Goal: Transaction & Acquisition: Book appointment/travel/reservation

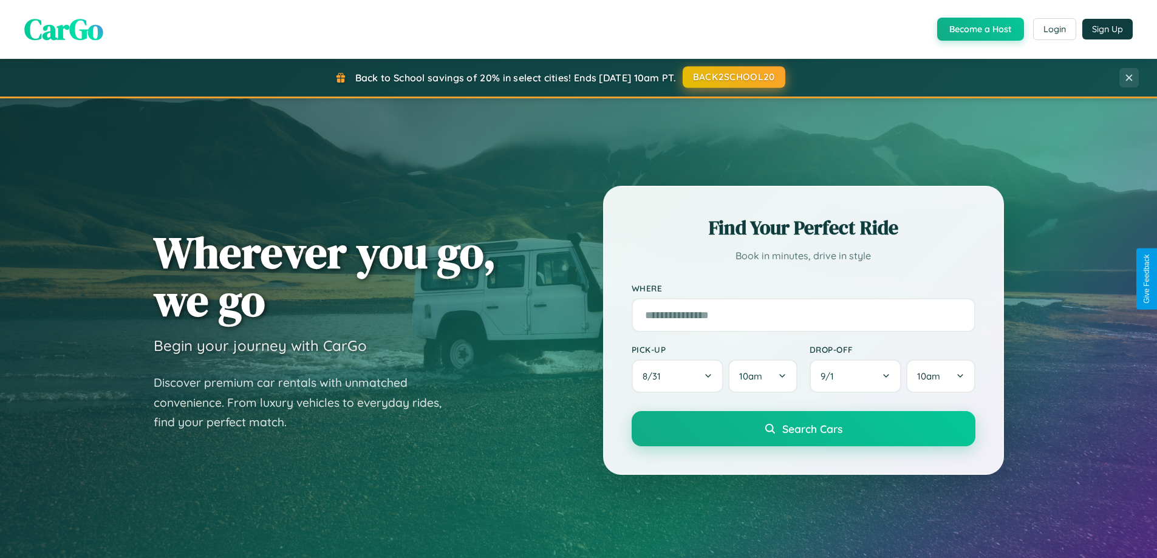
click at [733, 77] on button "BACK2SCHOOL20" at bounding box center [734, 77] width 103 height 22
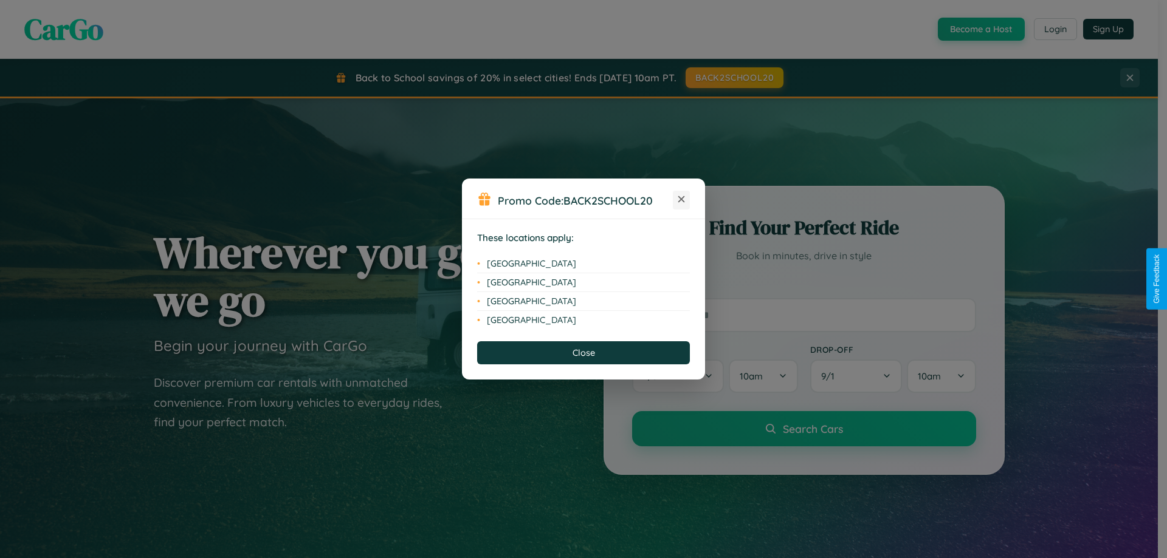
click at [681, 200] on icon at bounding box center [681, 199] width 7 height 7
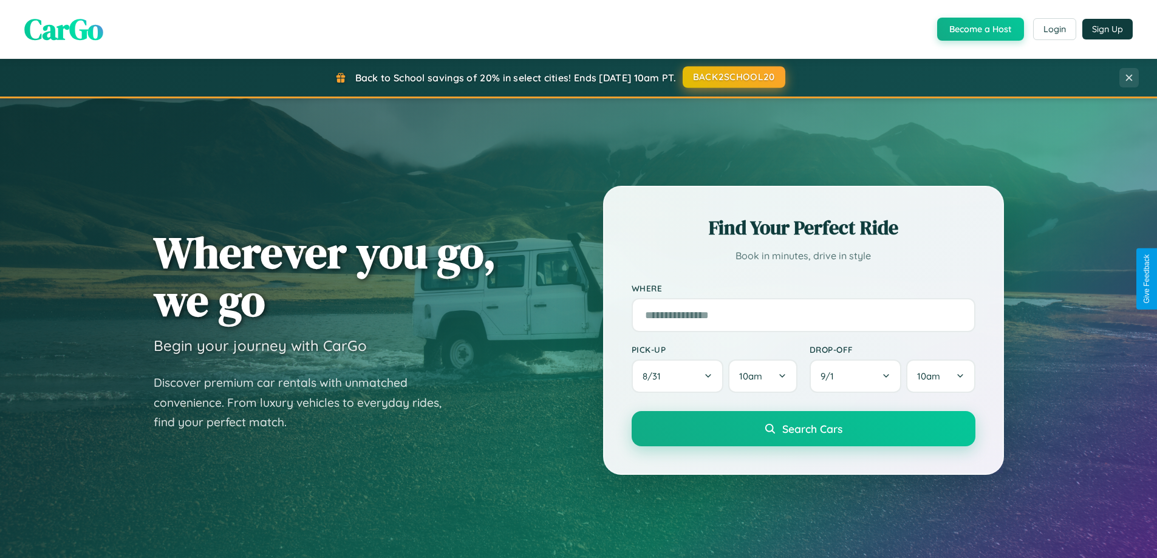
click at [733, 77] on button "BACK2SCHOOL20" at bounding box center [734, 77] width 103 height 22
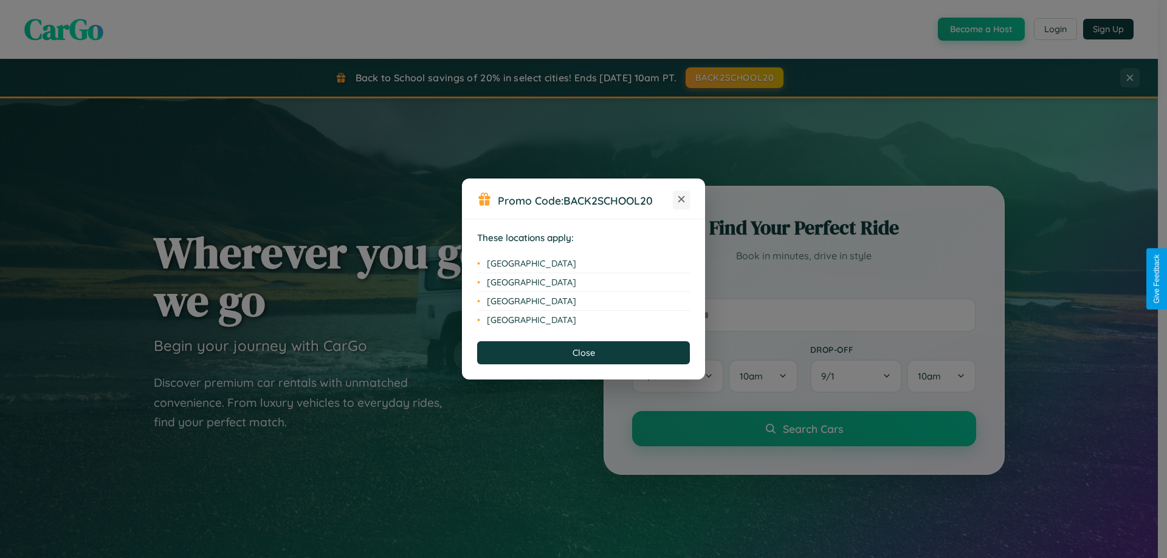
click at [681, 200] on icon at bounding box center [681, 199] width 7 height 7
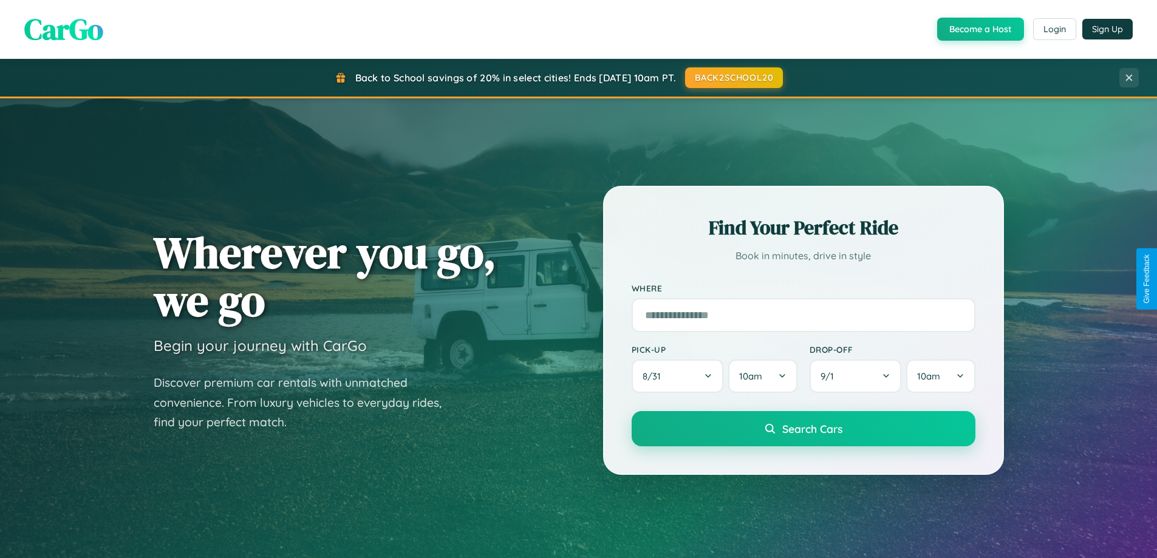
scroll to position [36, 0]
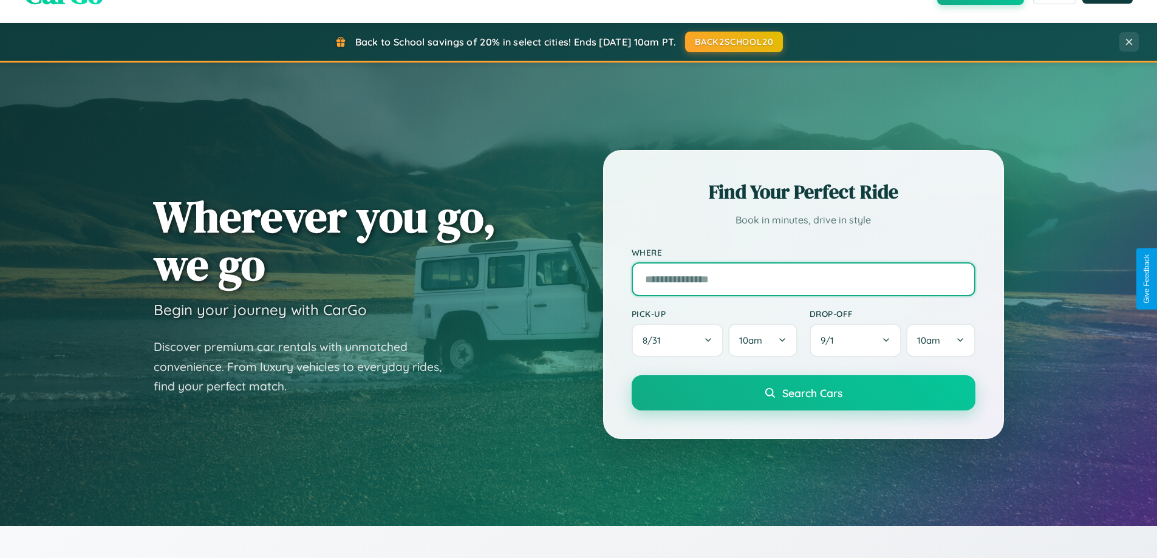
click at [803, 279] on input "text" at bounding box center [804, 279] width 344 height 34
type input "**********"
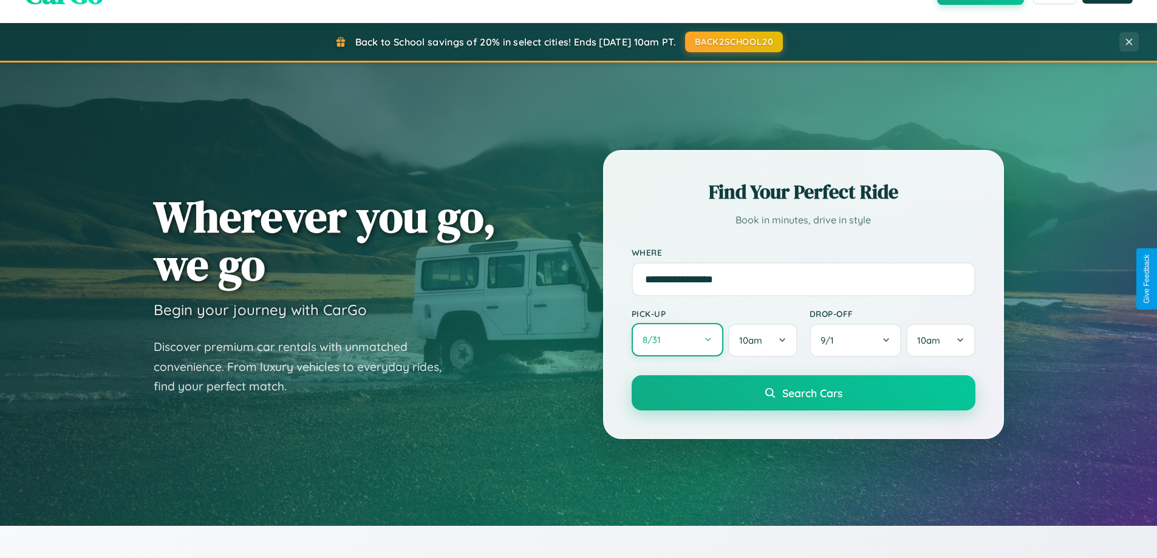
click at [677, 340] on button "8 / 31" at bounding box center [678, 339] width 92 height 33
select select "*"
select select "****"
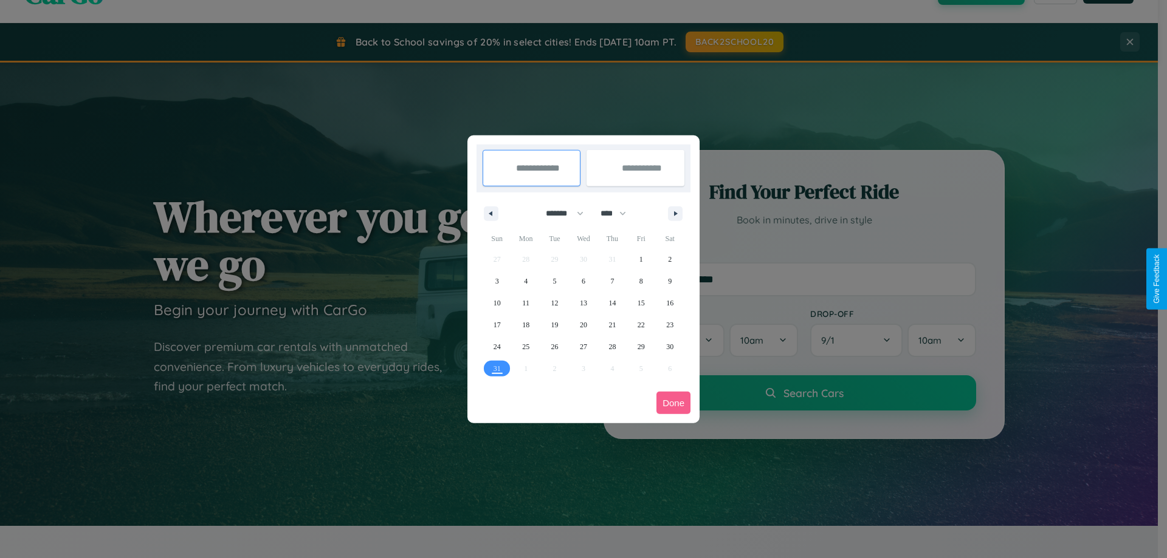
click at [559, 213] on select "******* ******** ***** ***** *** **** **** ****** ********* ******* ******** **…" at bounding box center [563, 214] width 52 height 20
select select "**"
click at [640, 346] on span "28" at bounding box center [640, 347] width 7 height 22
type input "**********"
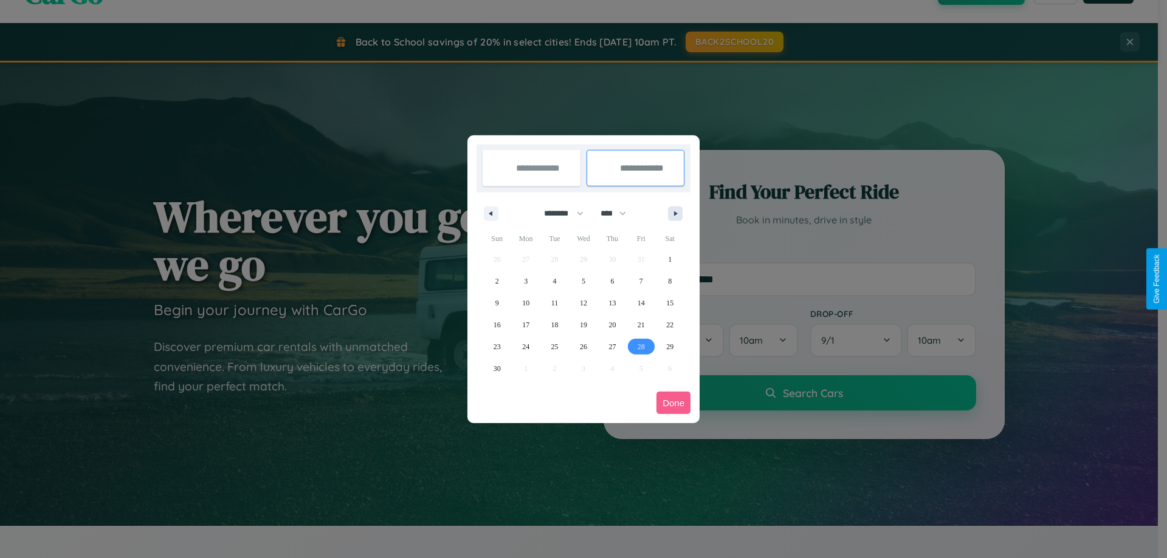
click at [675, 213] on icon "button" at bounding box center [677, 213] width 6 height 5
select select "**"
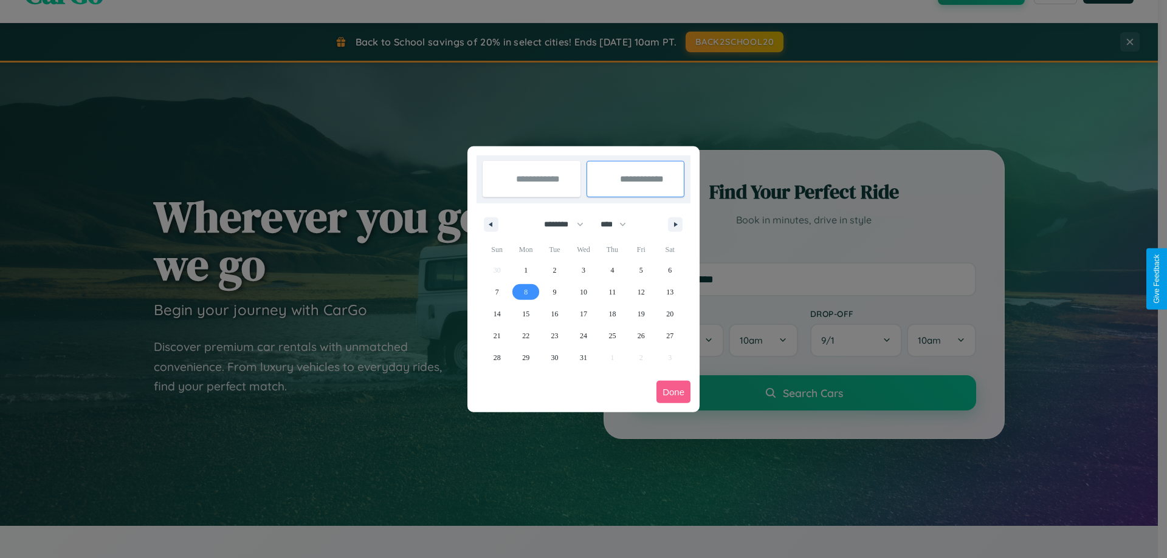
click at [526, 292] on span "8" at bounding box center [526, 292] width 4 height 22
type input "**********"
select select "**"
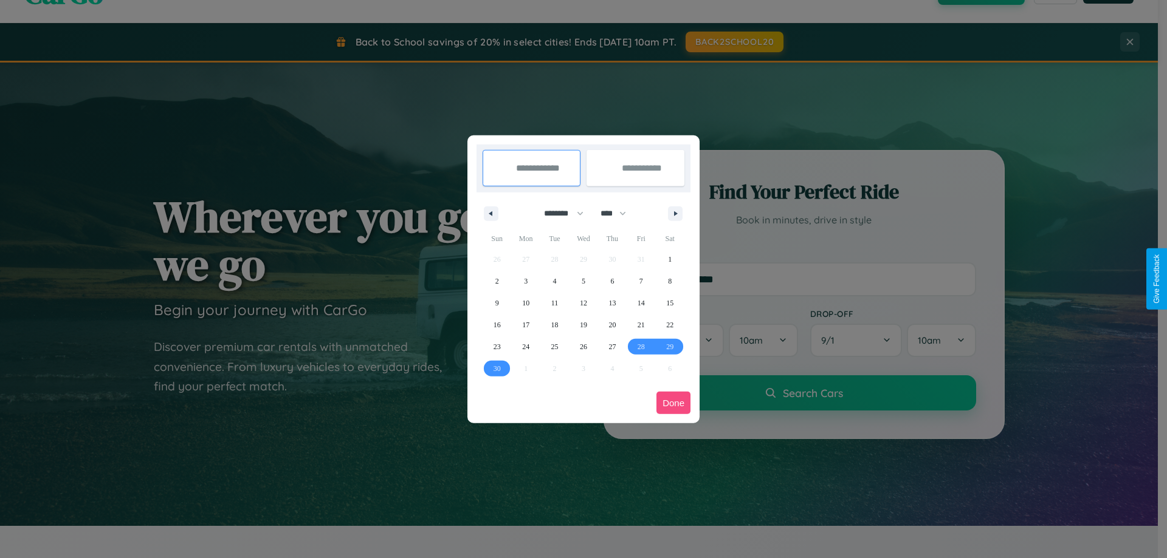
click at [673, 403] on button "Done" at bounding box center [673, 403] width 34 height 22
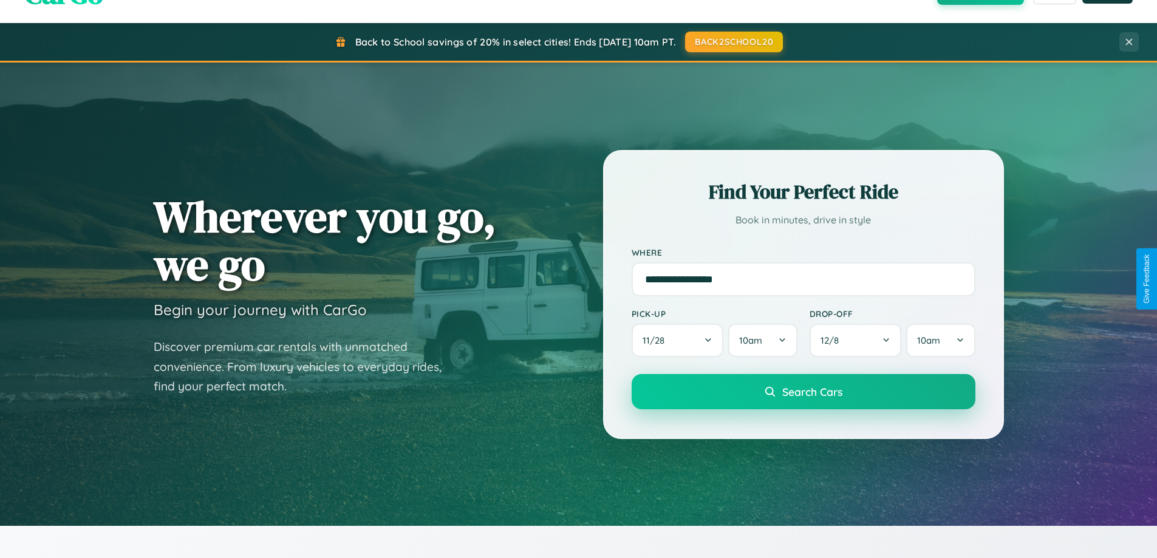
click at [803, 392] on span "Search Cars" at bounding box center [813, 391] width 60 height 13
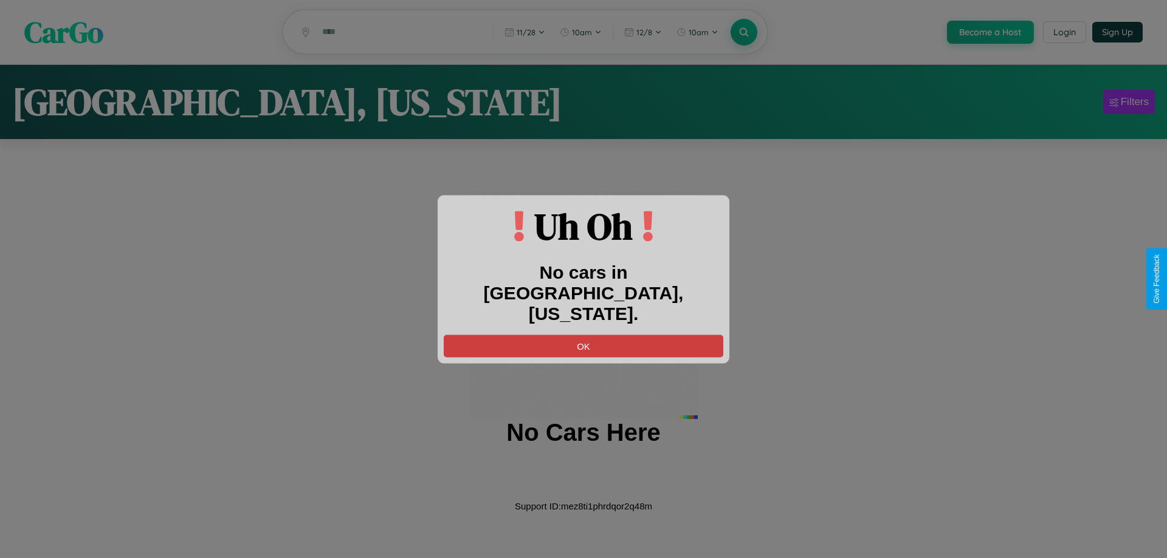
click at [583, 335] on button "OK" at bounding box center [583, 346] width 279 height 22
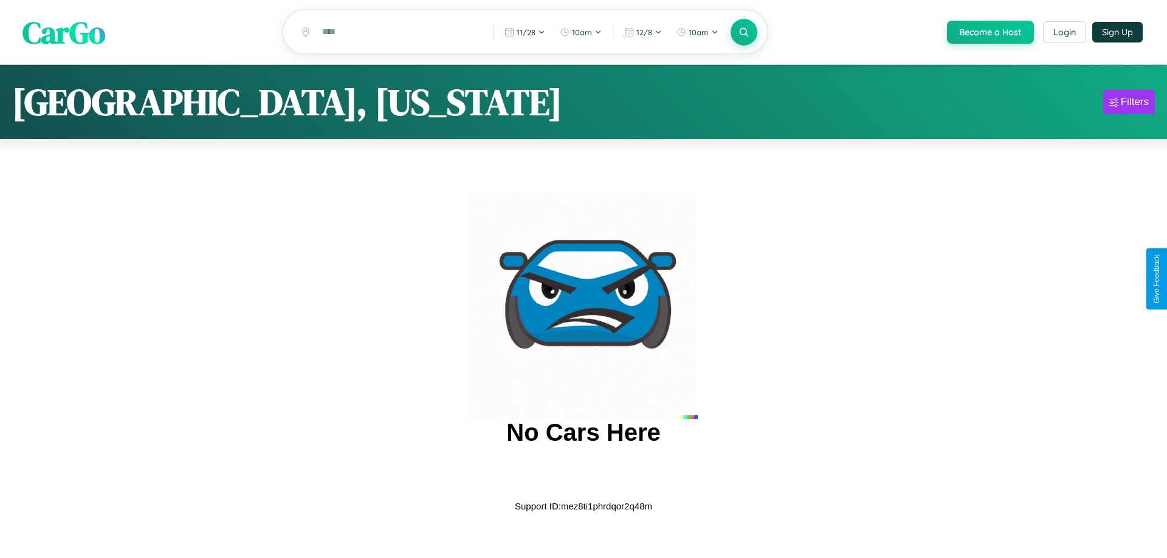
click at [64, 32] on span "CarGo" at bounding box center [63, 32] width 83 height 42
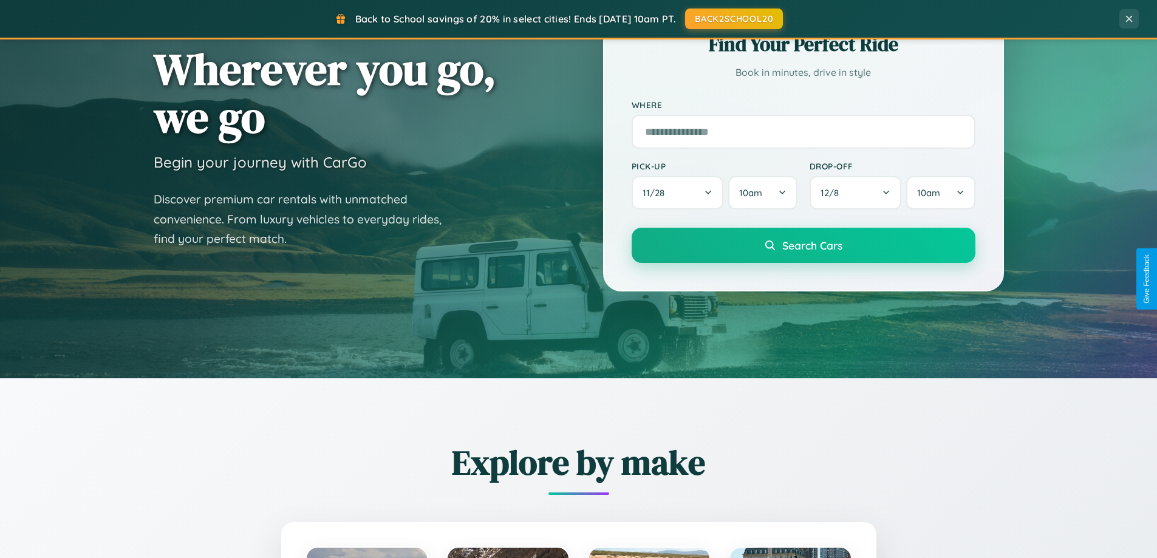
scroll to position [1952, 0]
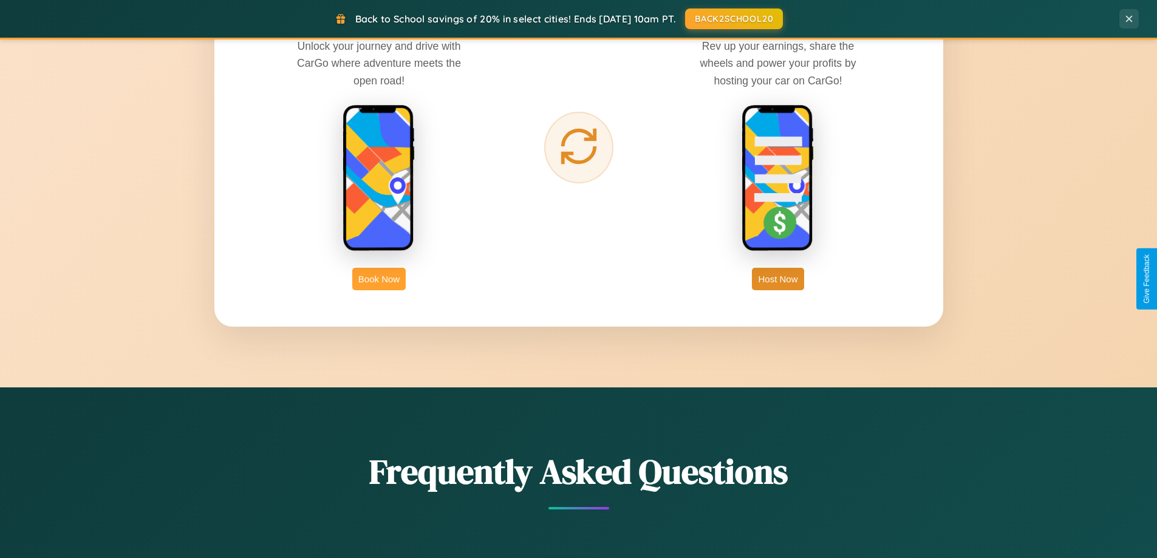
click at [379, 279] on button "Book Now" at bounding box center [378, 279] width 53 height 22
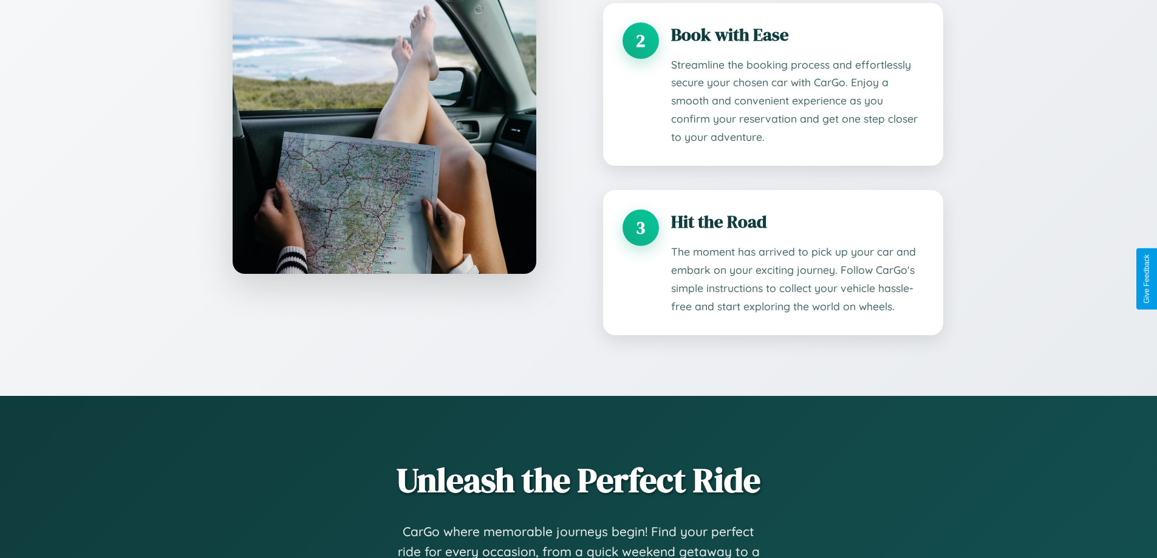
scroll to position [1908, 0]
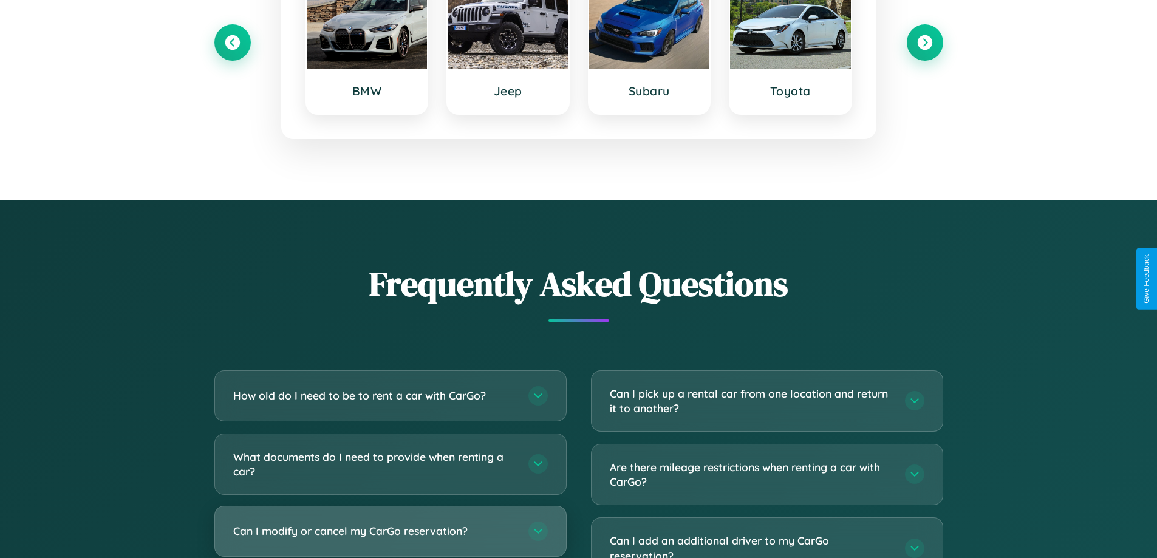
click at [390, 532] on h3 "Can I modify or cancel my CarGo reservation?" at bounding box center [374, 531] width 283 height 15
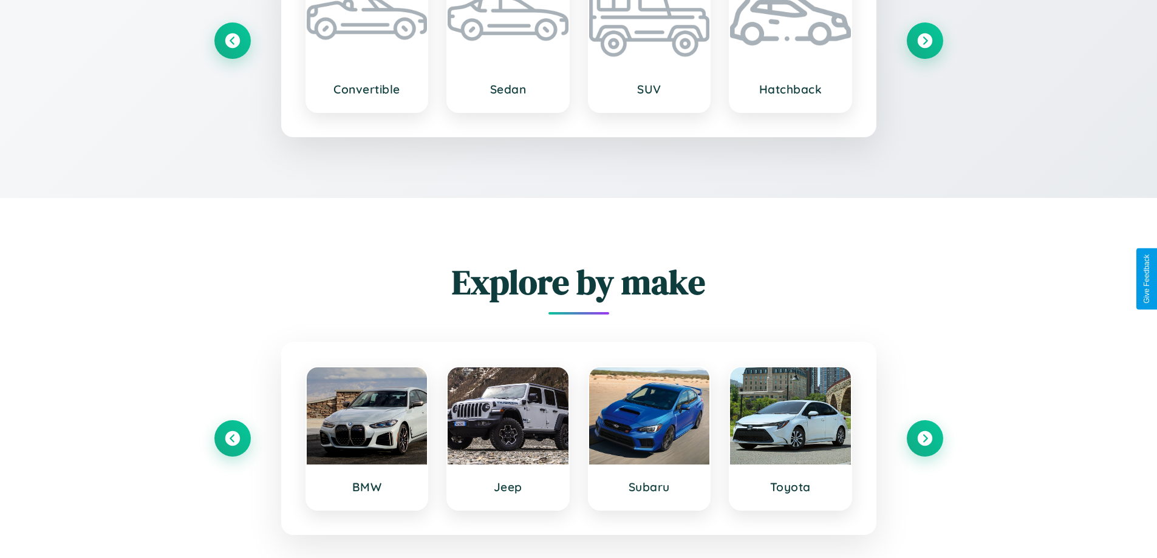
scroll to position [1350, 0]
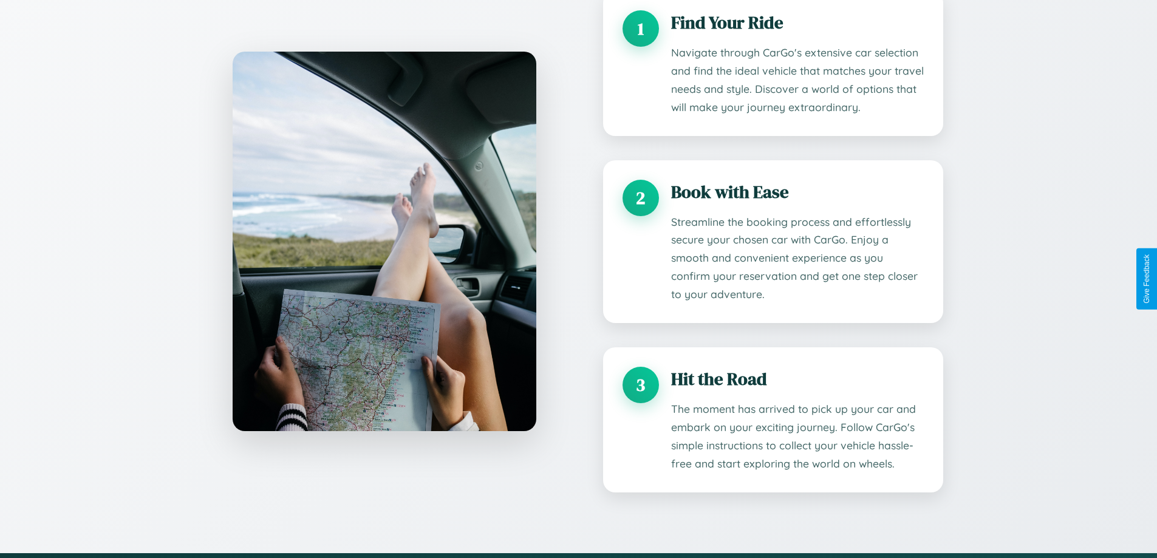
scroll to position [0, 0]
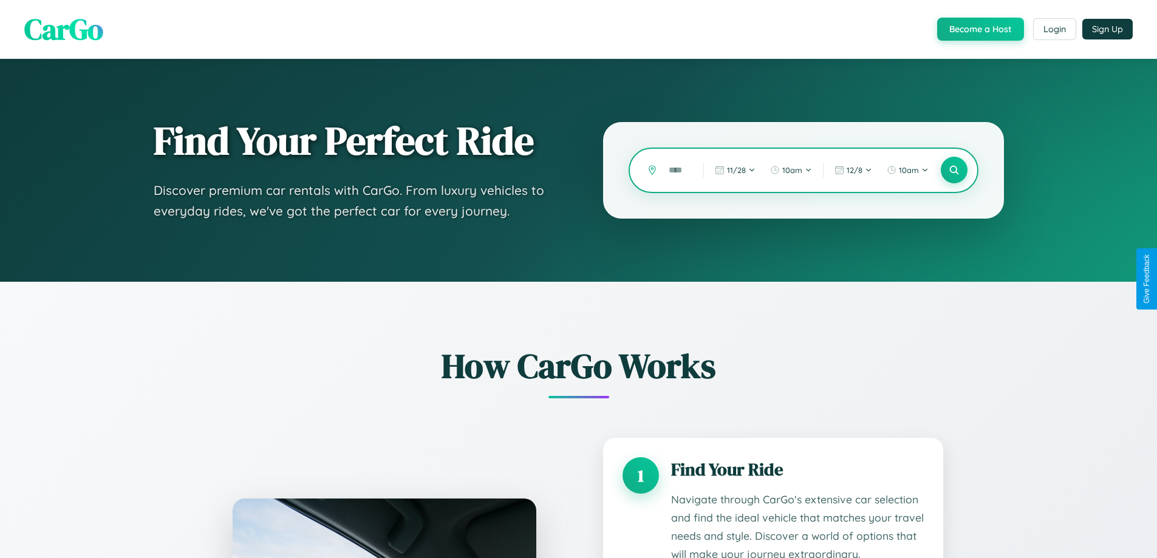
click at [677, 170] on input "text" at bounding box center [677, 170] width 29 height 21
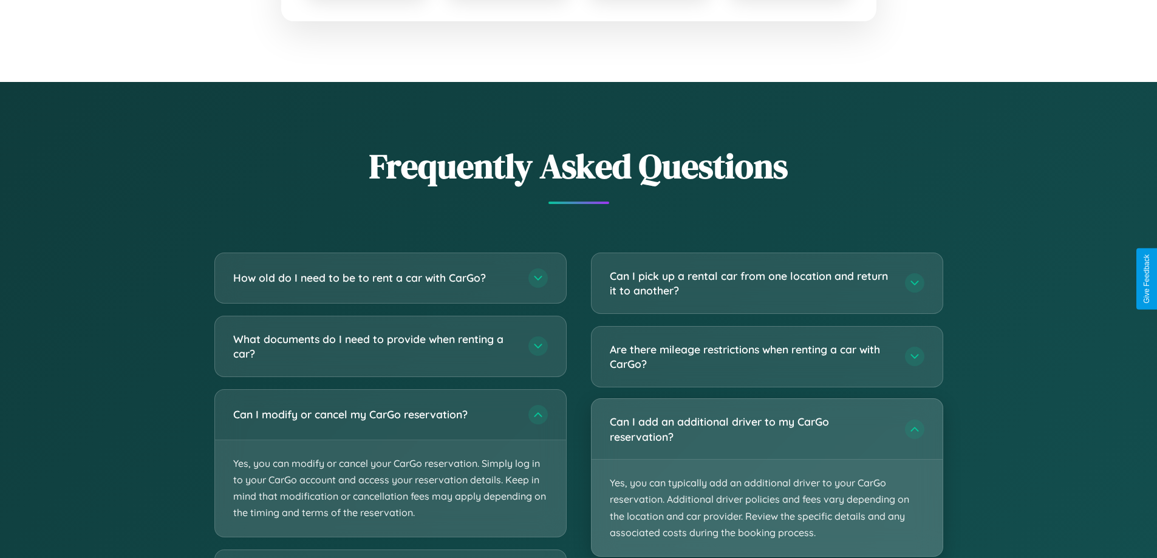
click at [767, 479] on p "Yes, you can typically add an additional driver to your CarGo reservation. Addi…" at bounding box center [767, 508] width 351 height 97
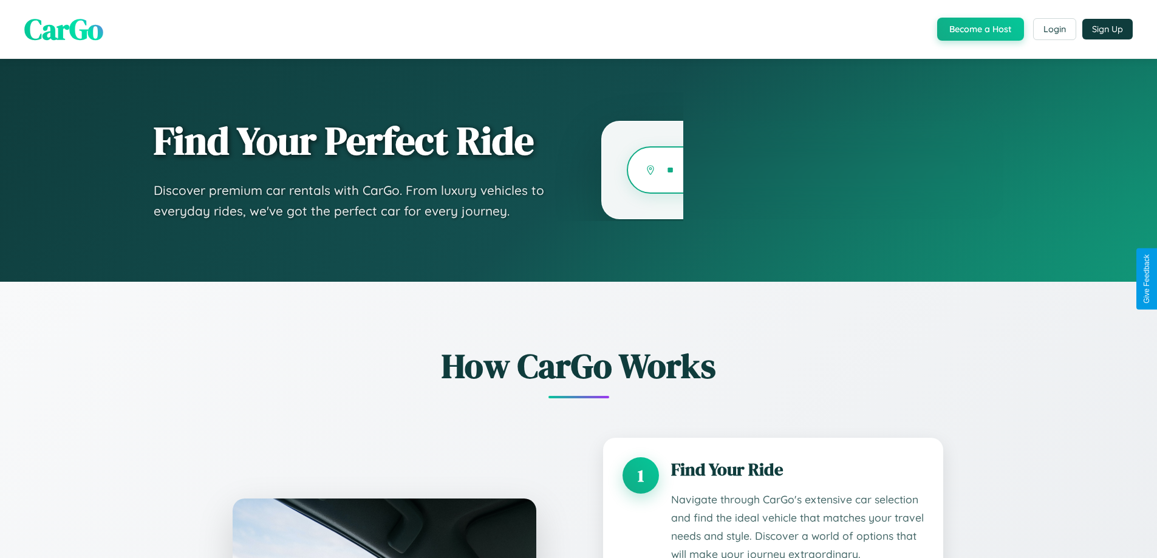
type input "*"
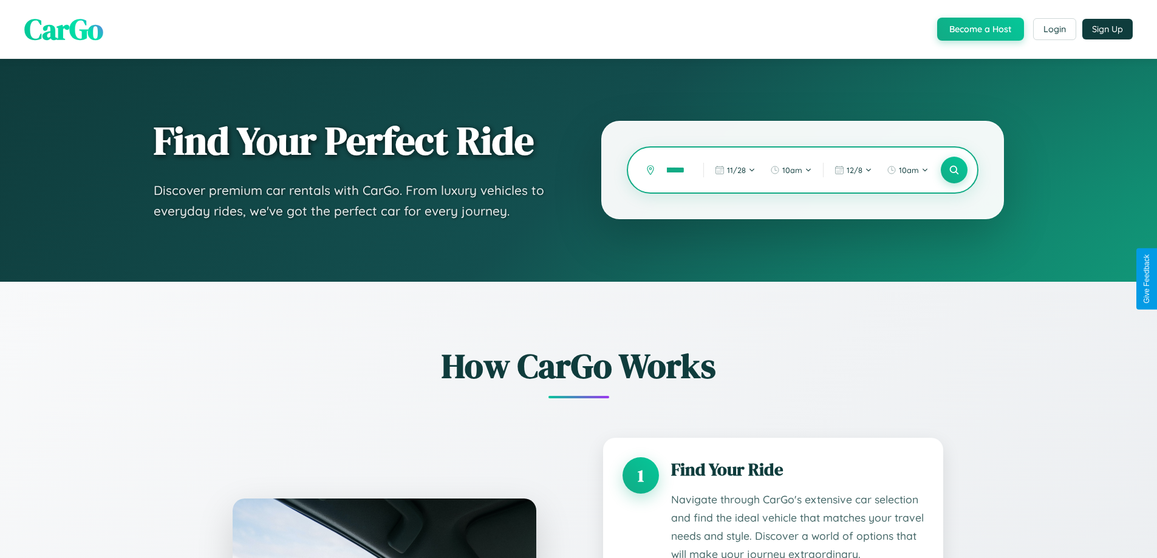
scroll to position [0, 18]
type input "********"
click at [954, 170] on icon at bounding box center [954, 171] width 12 height 12
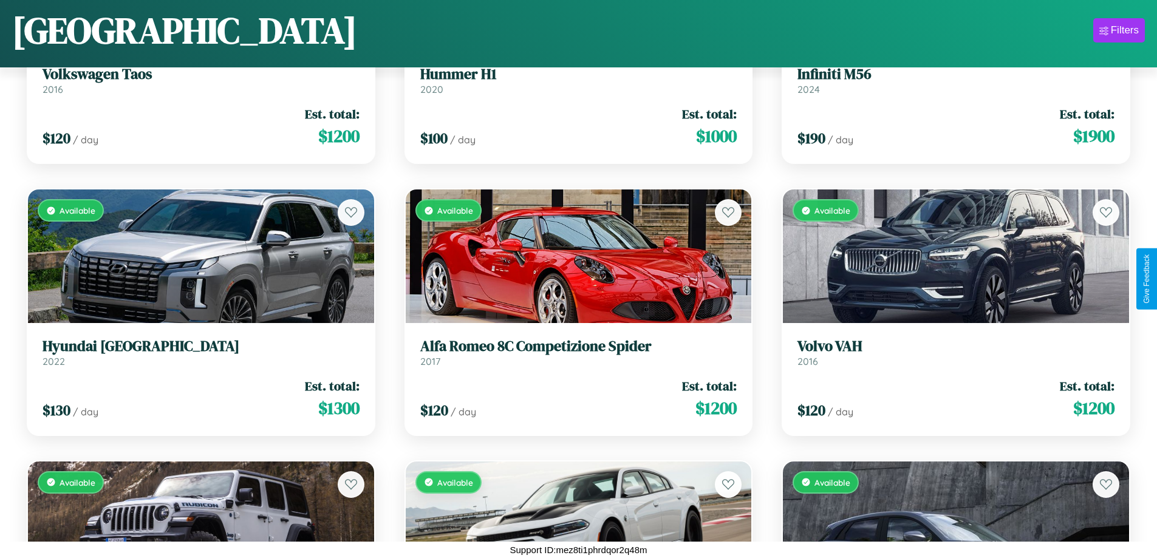
scroll to position [11870, 0]
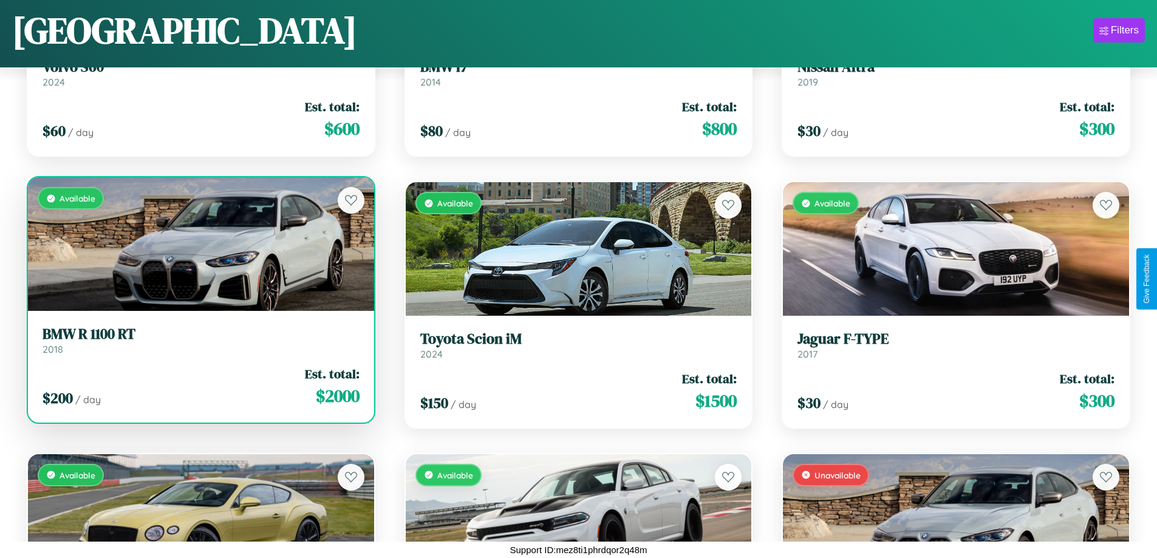
click at [199, 344] on link "BMW R 1100 RT 2018" at bounding box center [201, 341] width 317 height 30
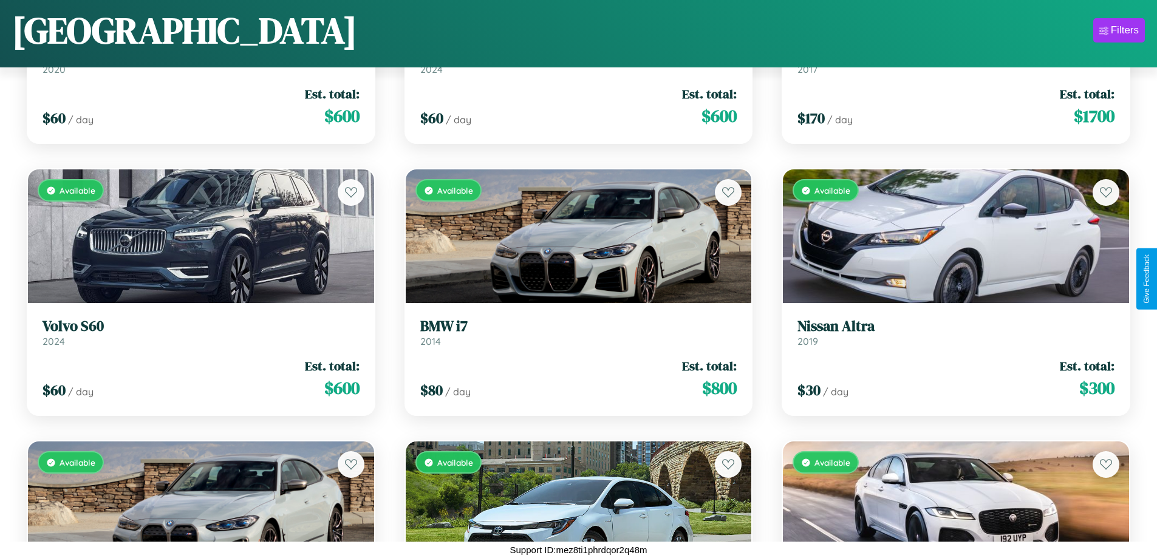
scroll to position [7245, 0]
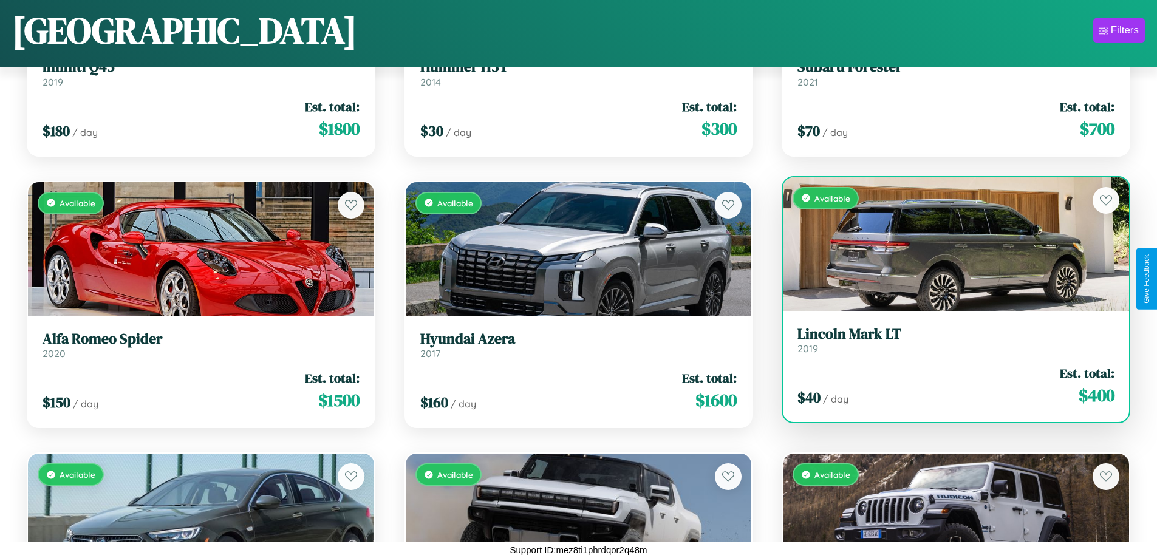
click at [948, 391] on div "$ 40 / day Est. total: $ 400" at bounding box center [956, 386] width 317 height 43
click at [948, 386] on div "$ 40 / day Est. total: $ 400" at bounding box center [956, 386] width 317 height 43
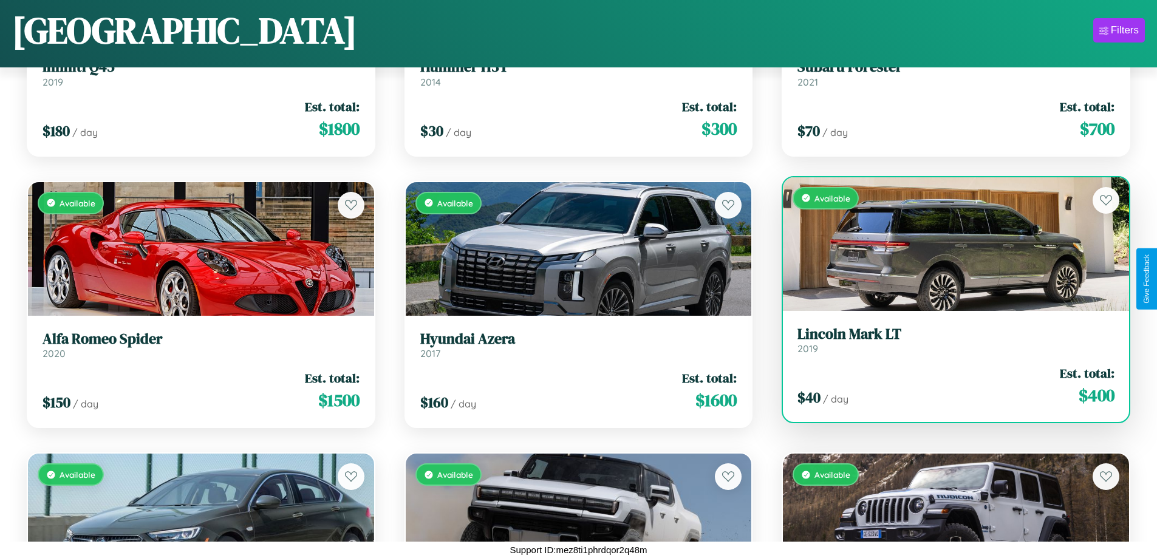
click at [948, 386] on div "$ 40 / day Est. total: $ 400" at bounding box center [956, 386] width 317 height 43
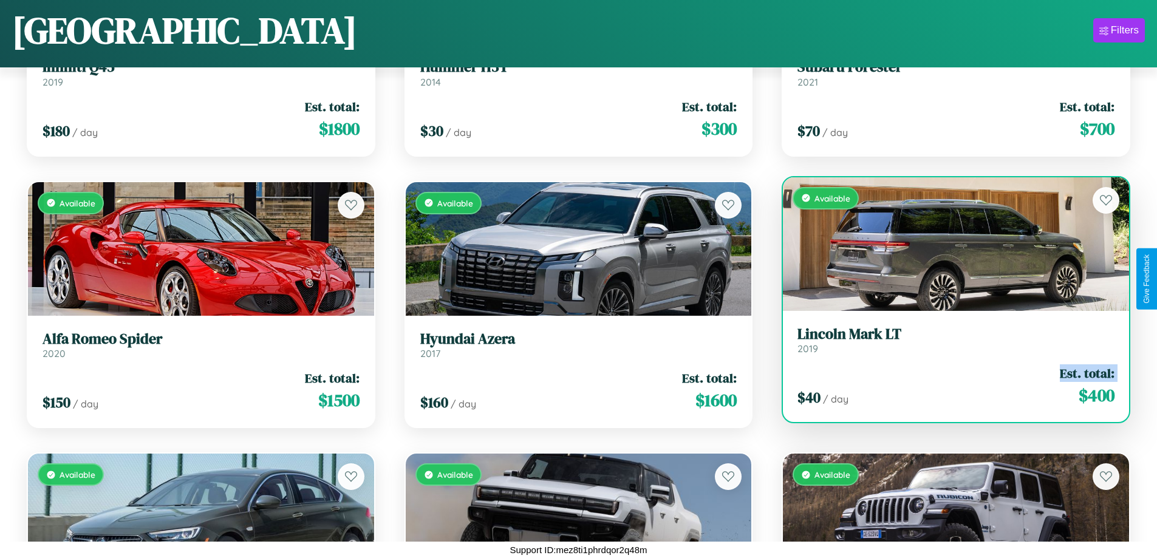
click at [948, 386] on div "$ 40 / day Est. total: $ 400" at bounding box center [956, 386] width 317 height 43
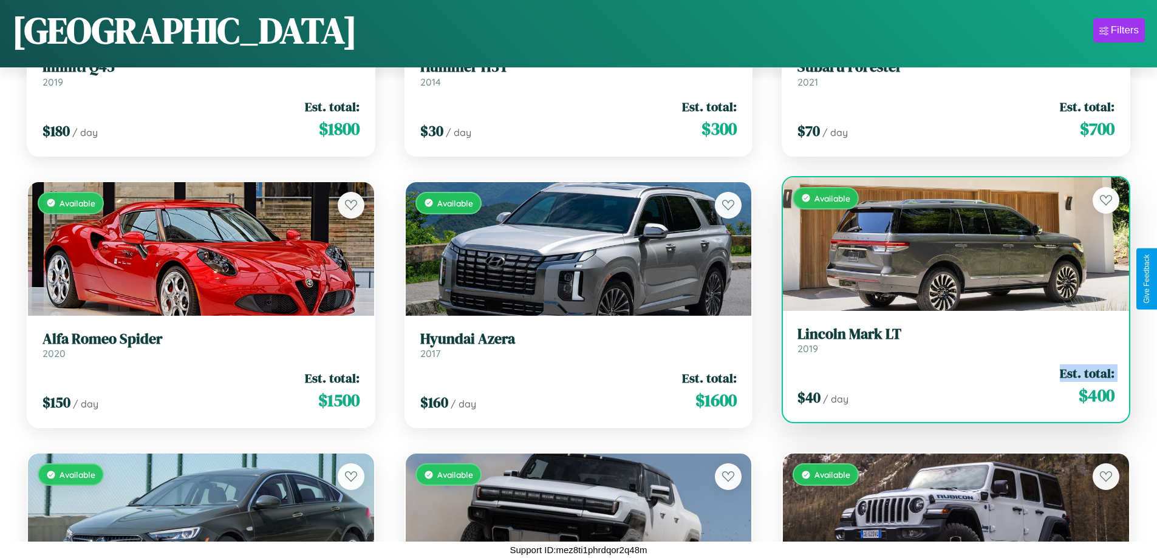
click at [948, 386] on div "$ 40 / day Est. total: $ 400" at bounding box center [956, 386] width 317 height 43
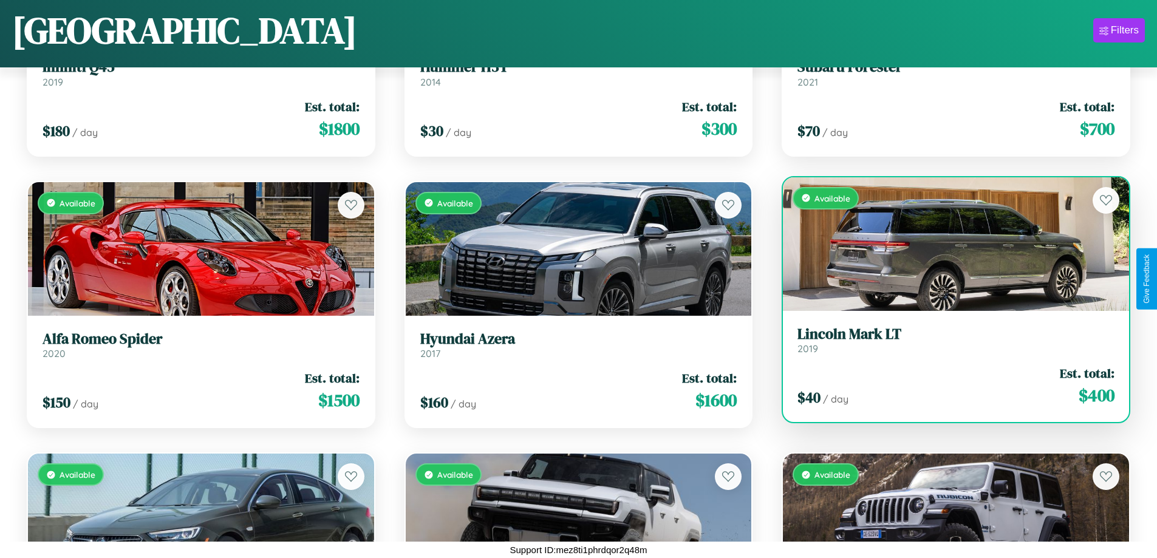
click at [948, 386] on div "$ 40 / day Est. total: $ 400" at bounding box center [956, 386] width 317 height 43
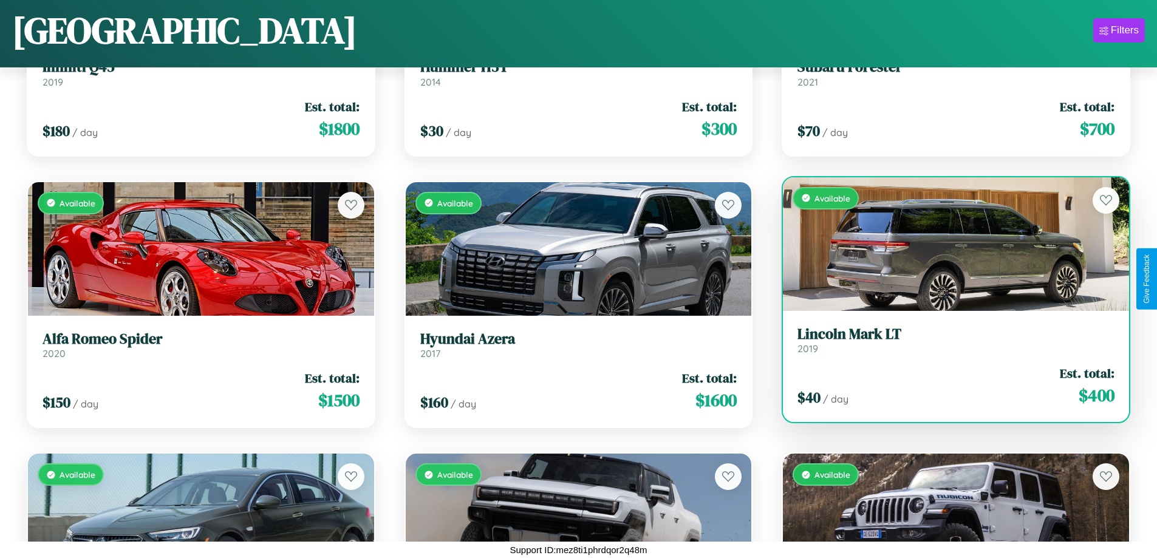
click at [948, 340] on h3 "Lincoln Mark LT" at bounding box center [956, 335] width 317 height 18
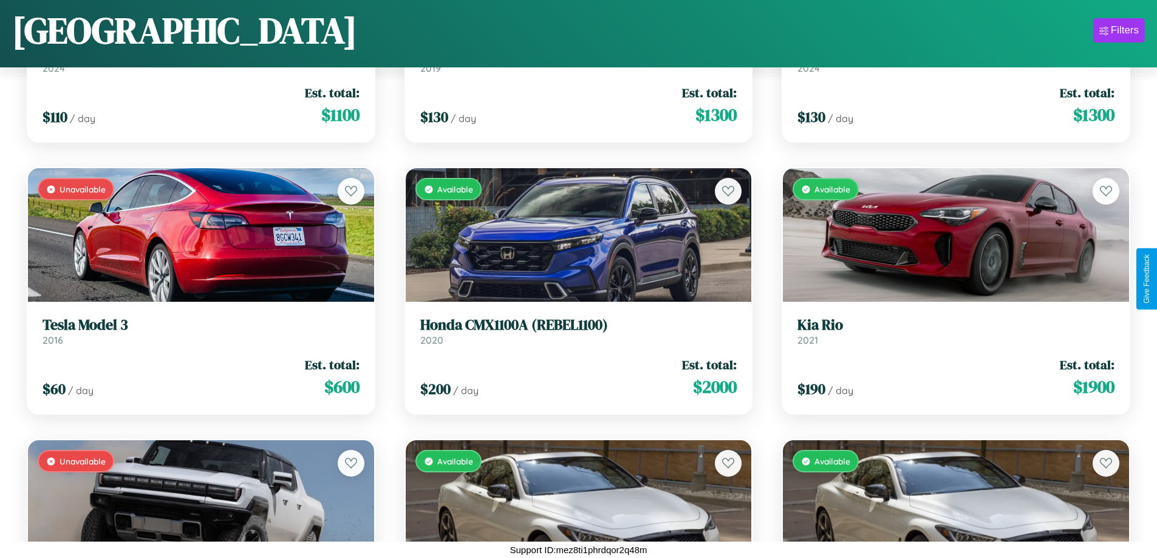
scroll to position [12414, 0]
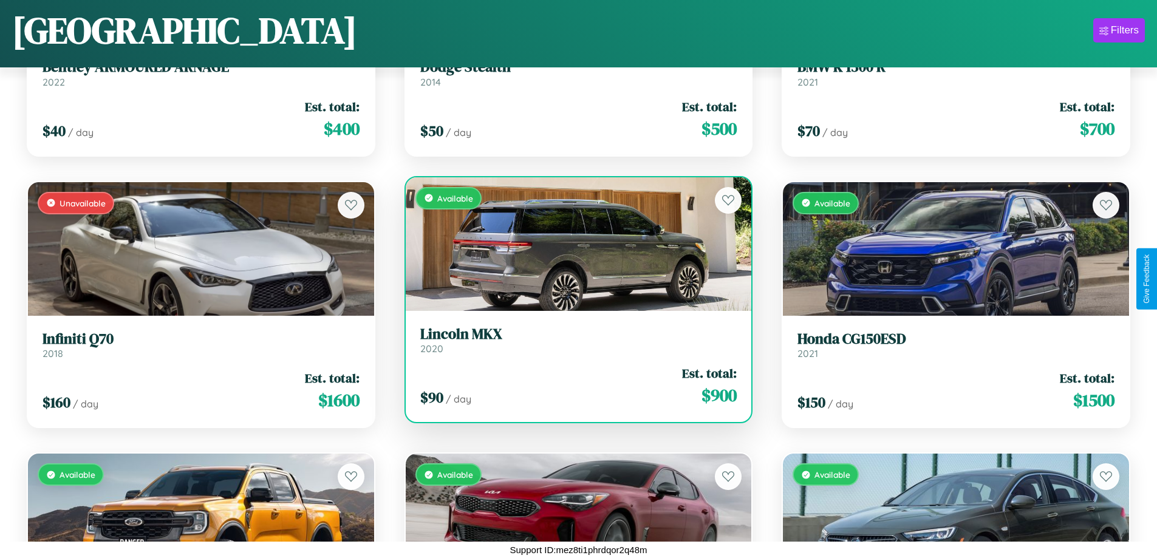
click at [574, 340] on h3 "Lincoln MKX" at bounding box center [578, 335] width 317 height 18
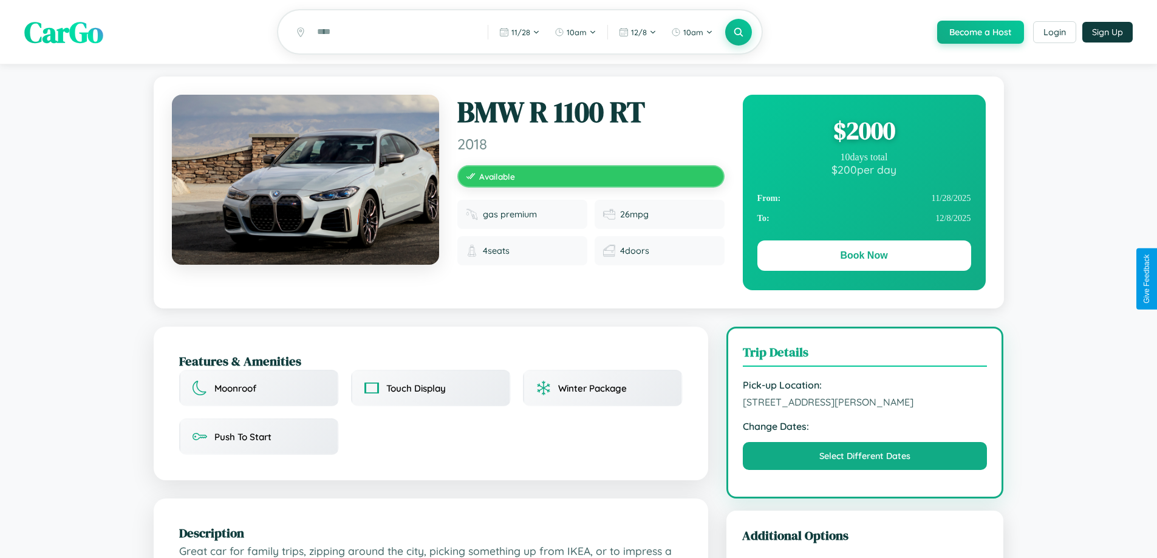
click at [864, 132] on div "$ 2000" at bounding box center [865, 130] width 214 height 33
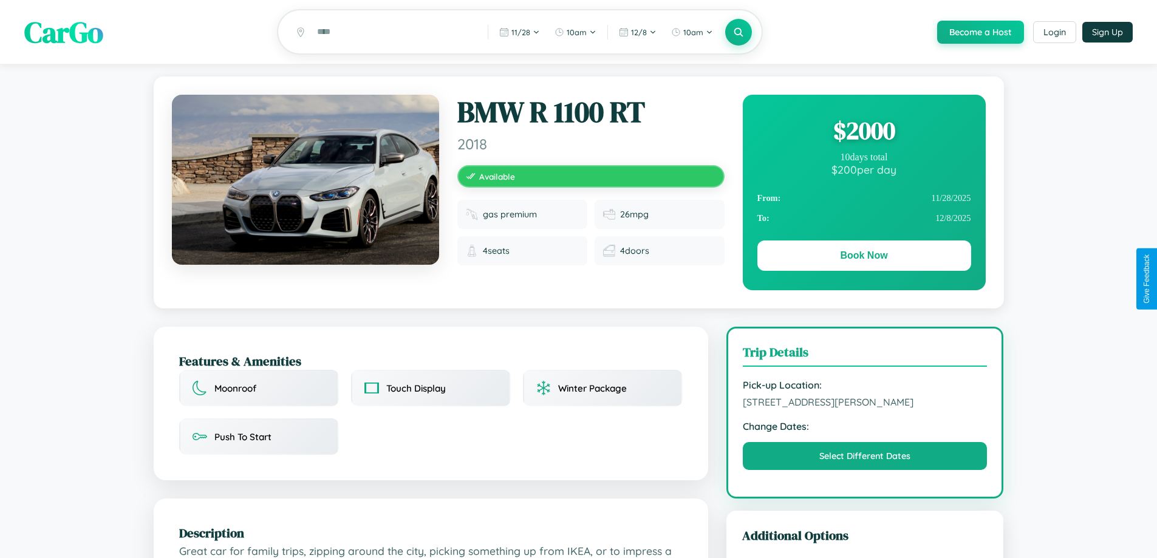
click at [864, 132] on div "$ 2000" at bounding box center [865, 130] width 214 height 33
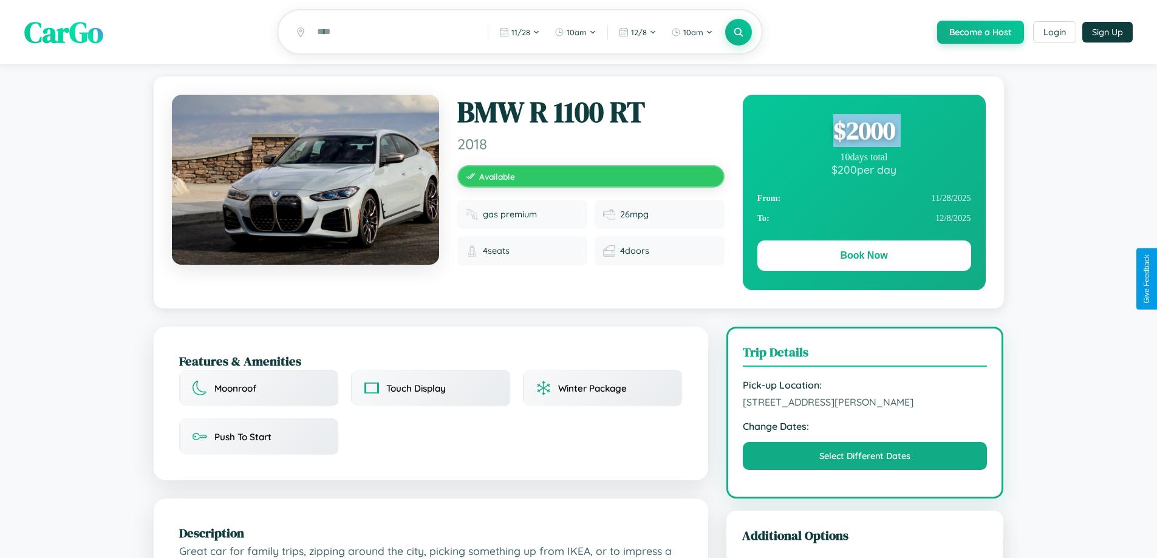
click at [864, 132] on div "$ 2000" at bounding box center [865, 130] width 214 height 33
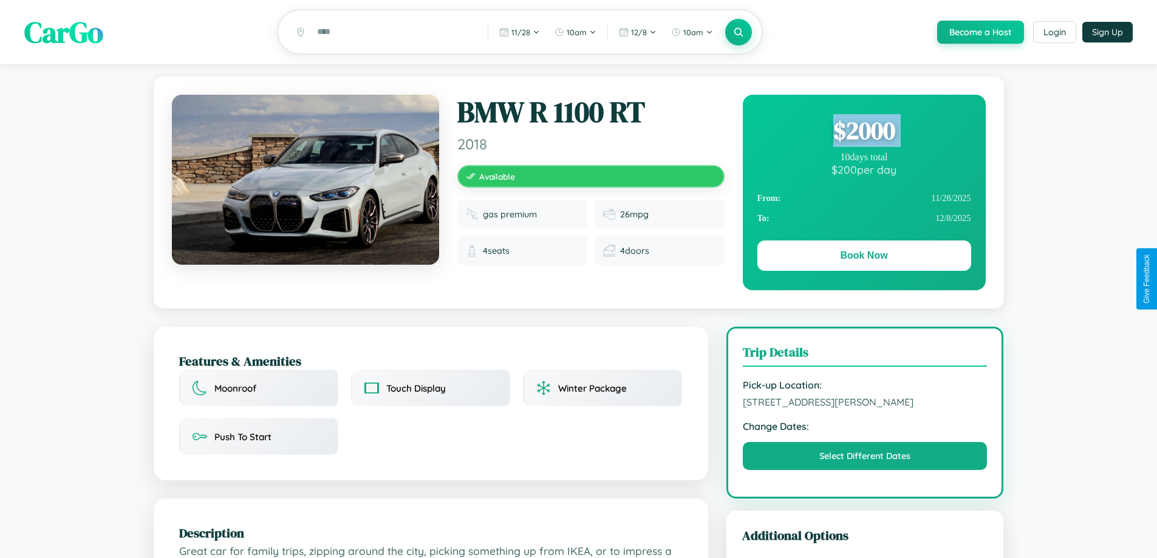
click at [864, 132] on div "$ 2000" at bounding box center [865, 130] width 214 height 33
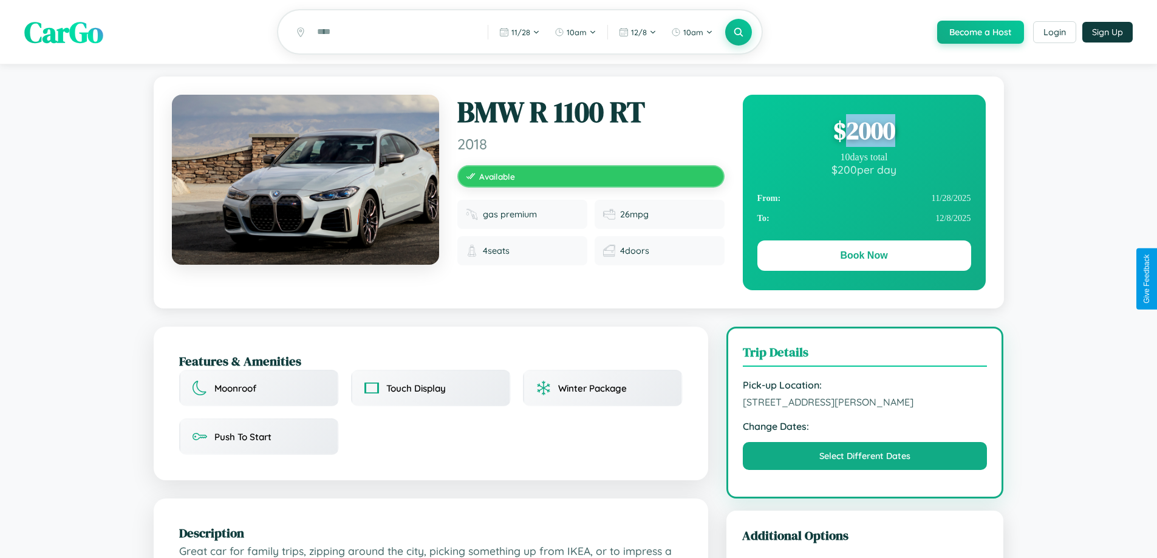
click at [864, 132] on div "$ 2000" at bounding box center [865, 130] width 214 height 33
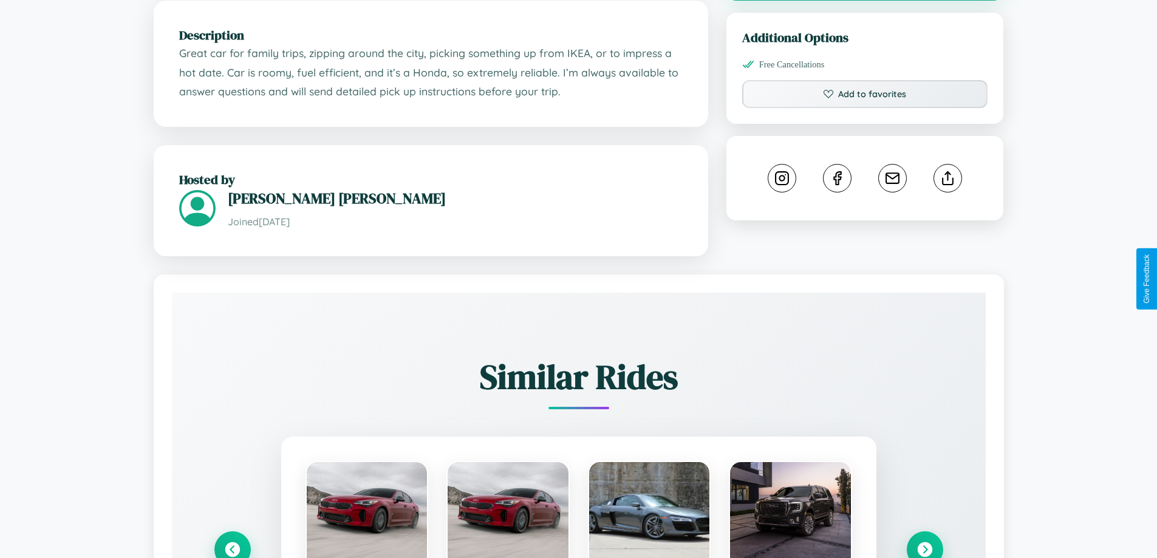
scroll to position [698, 0]
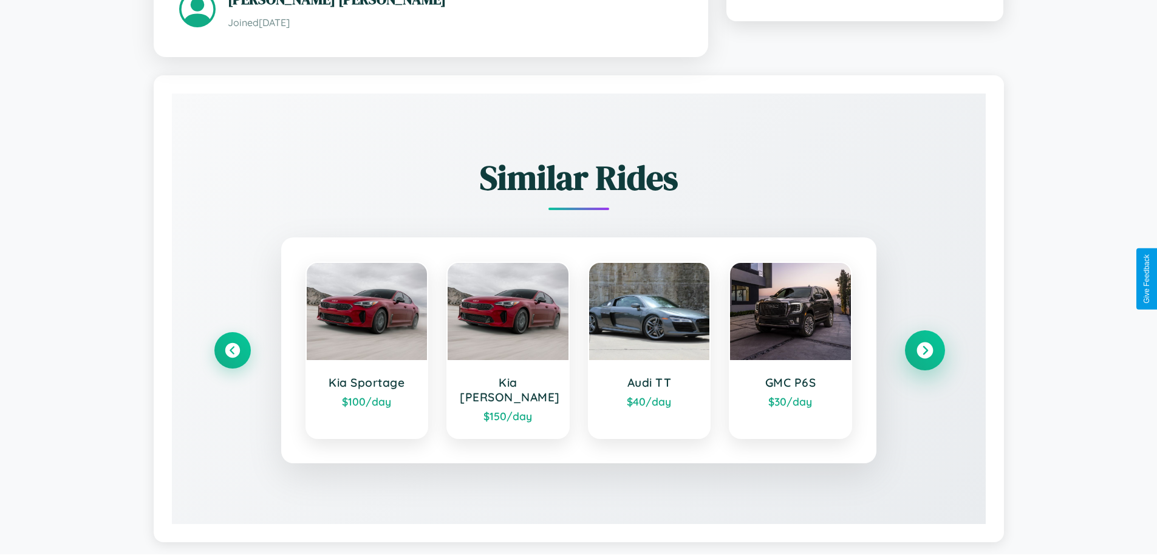
click at [925, 345] on icon at bounding box center [925, 350] width 16 height 16
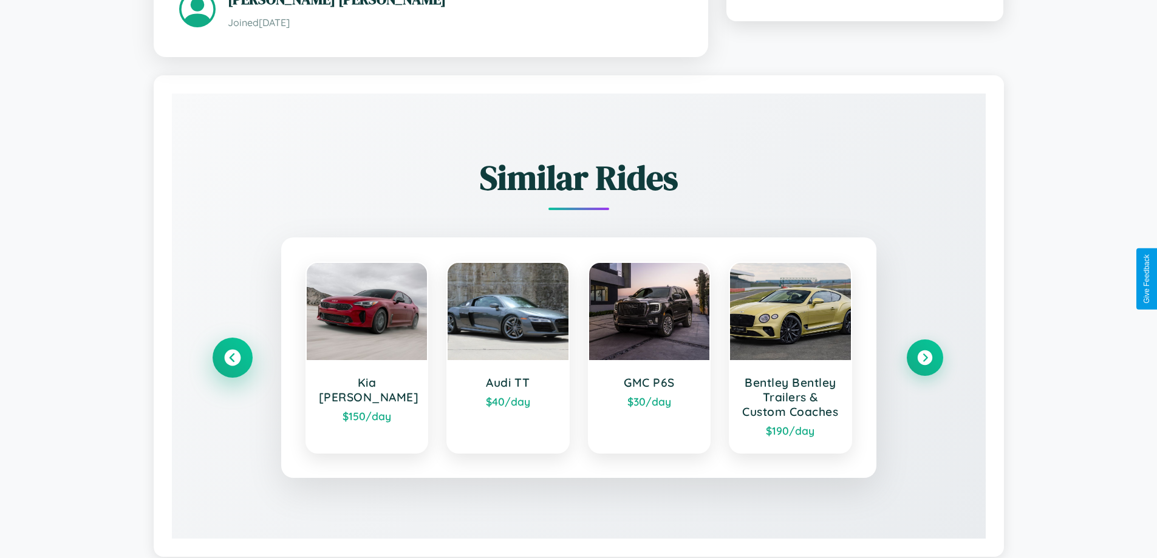
click at [232, 366] on icon at bounding box center [232, 357] width 16 height 16
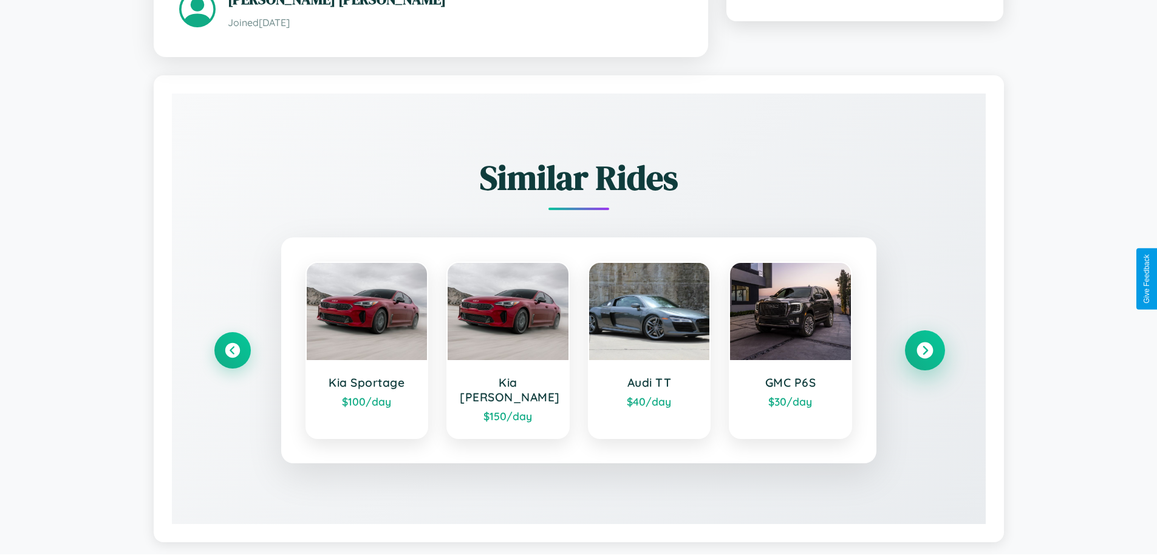
click at [925, 345] on icon at bounding box center [925, 350] width 16 height 16
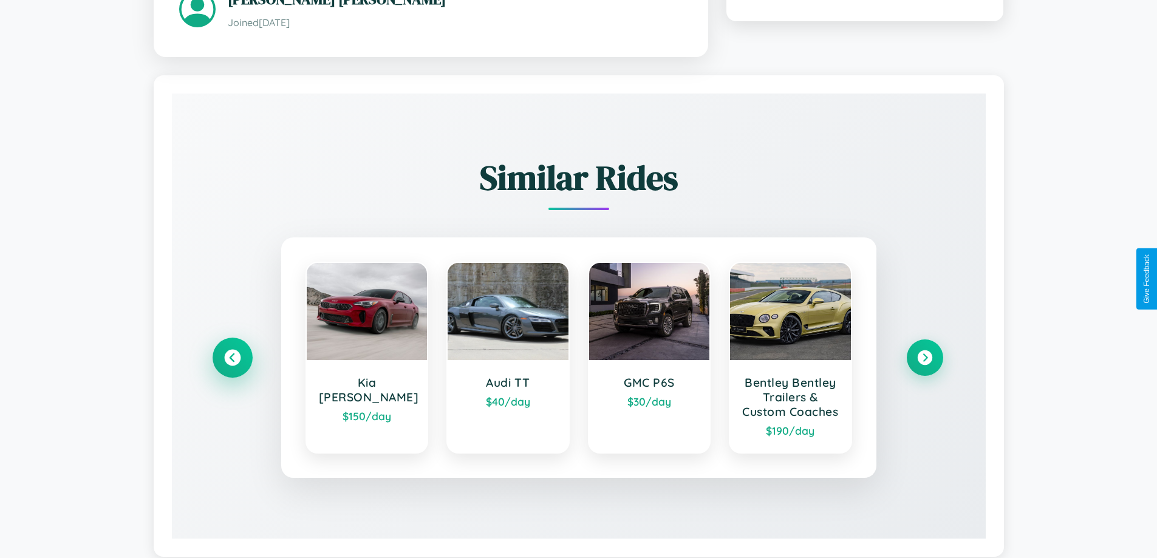
click at [232, 366] on icon at bounding box center [232, 357] width 16 height 16
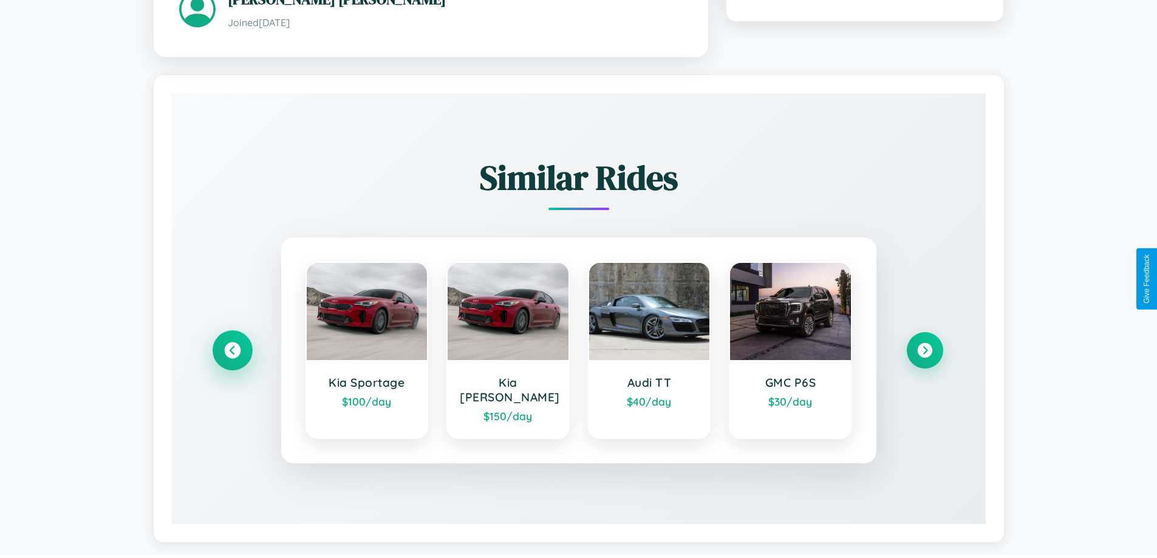
click at [232, 345] on icon at bounding box center [232, 350] width 16 height 16
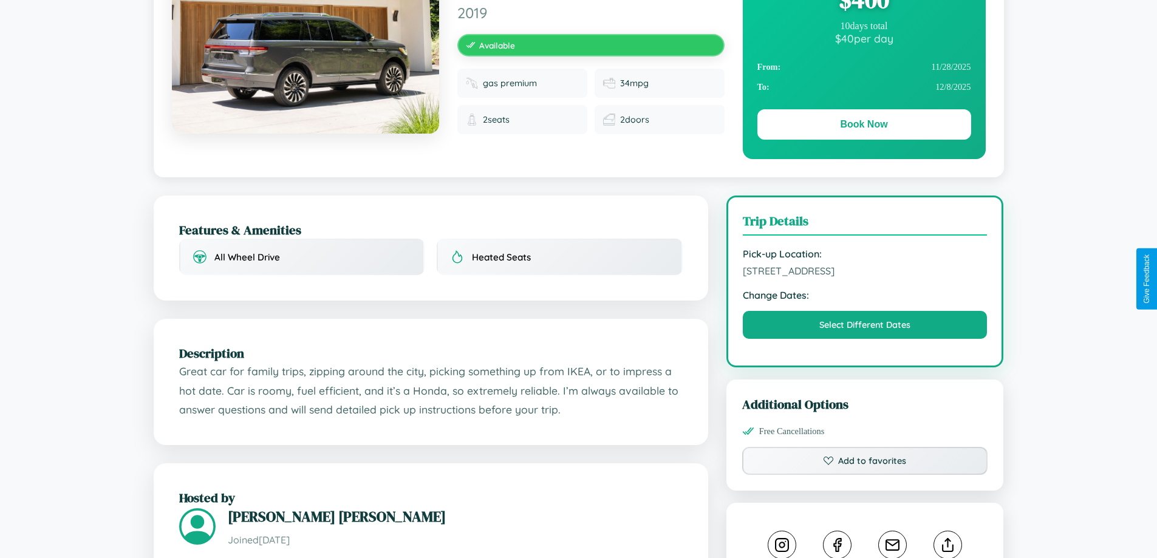
scroll to position [327, 0]
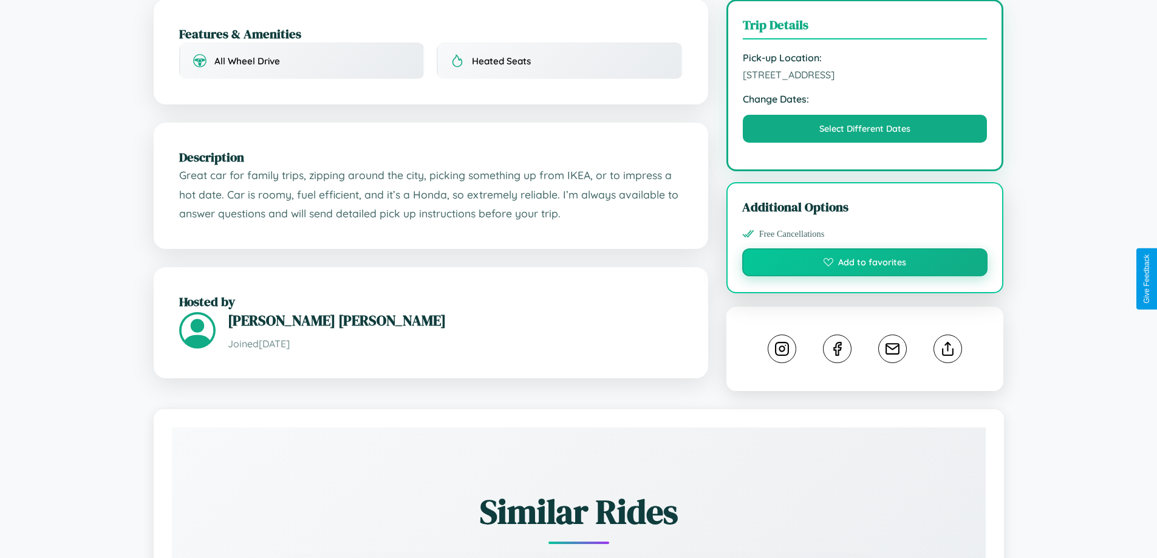
click at [865, 276] on button "Add to favorites" at bounding box center [865, 263] width 246 height 28
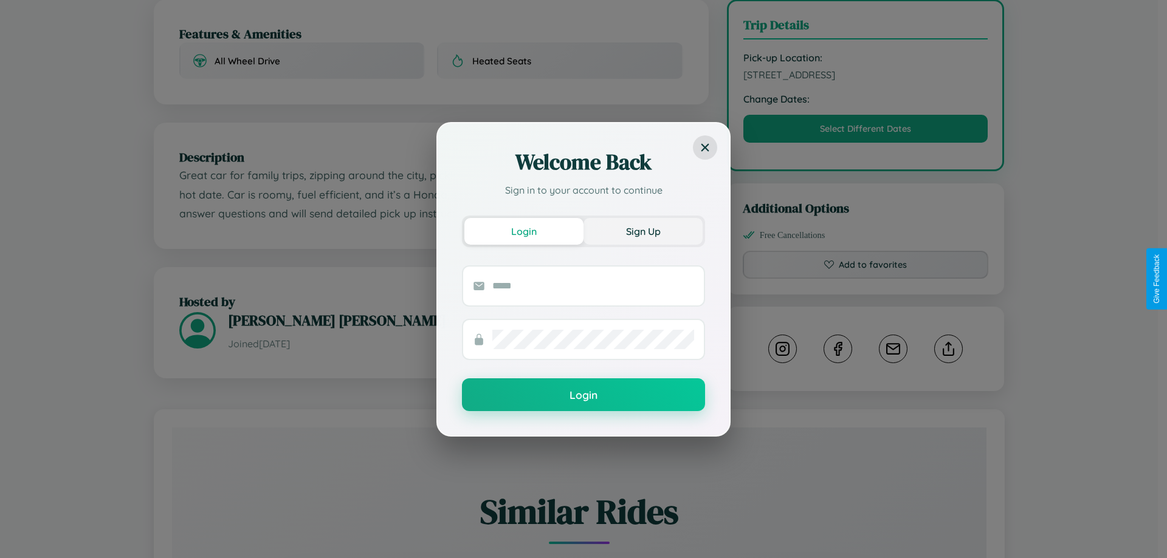
click at [643, 231] on button "Sign Up" at bounding box center [642, 231] width 119 height 27
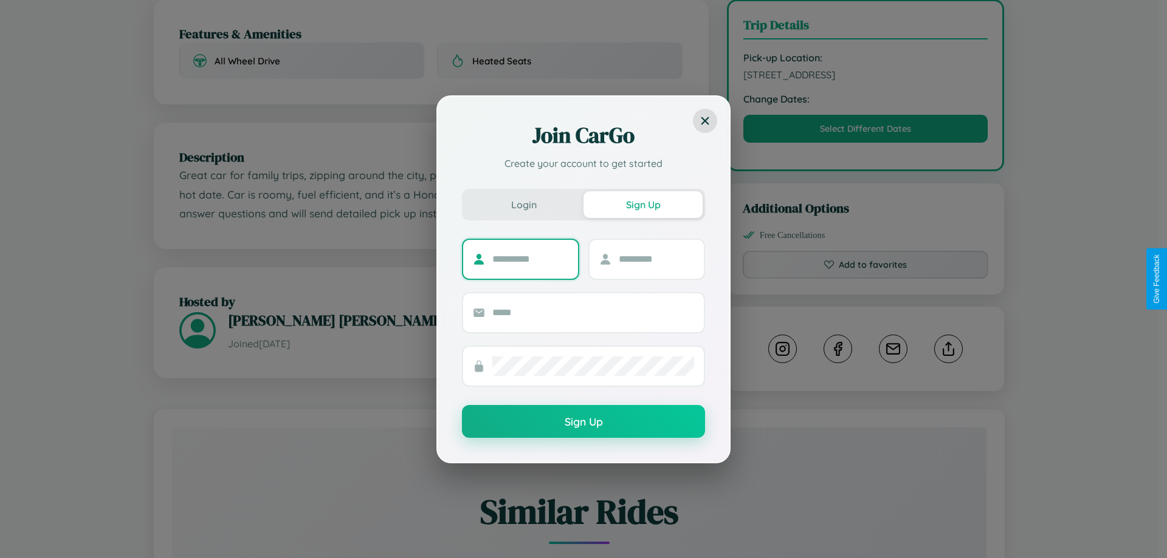
click at [530, 259] on input "text" at bounding box center [530, 259] width 76 height 19
type input "*****"
click at [656, 259] on input "text" at bounding box center [657, 259] width 76 height 19
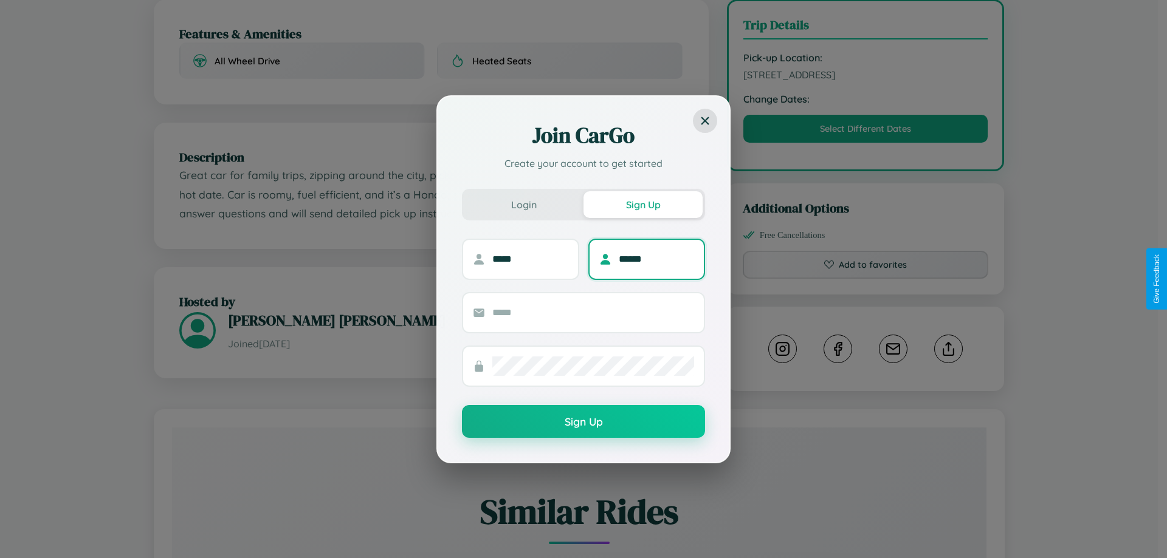
type input "******"
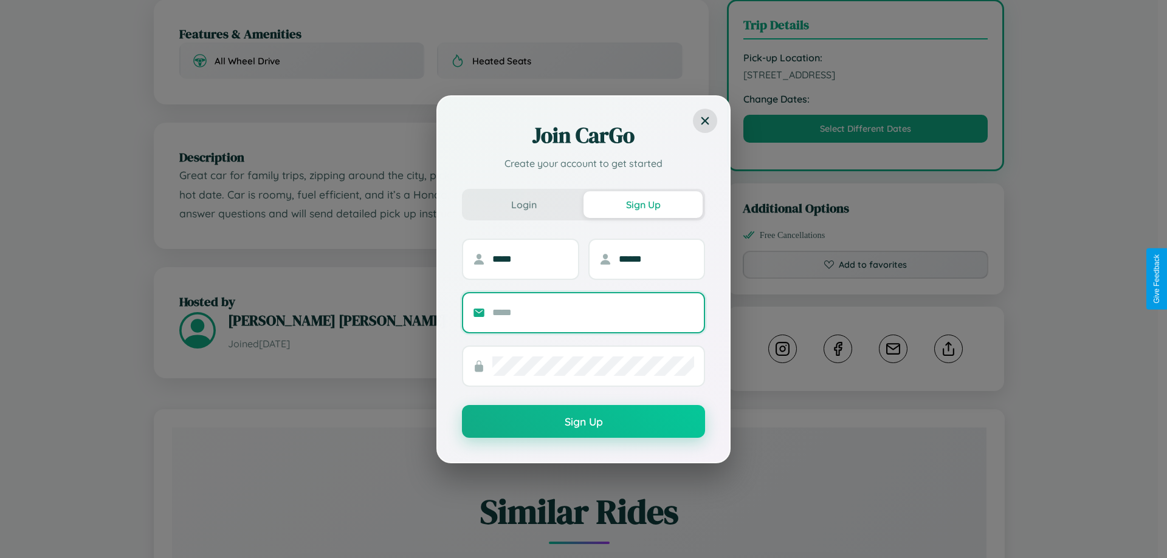
click at [593, 312] on input "text" at bounding box center [593, 312] width 202 height 19
type input "**********"
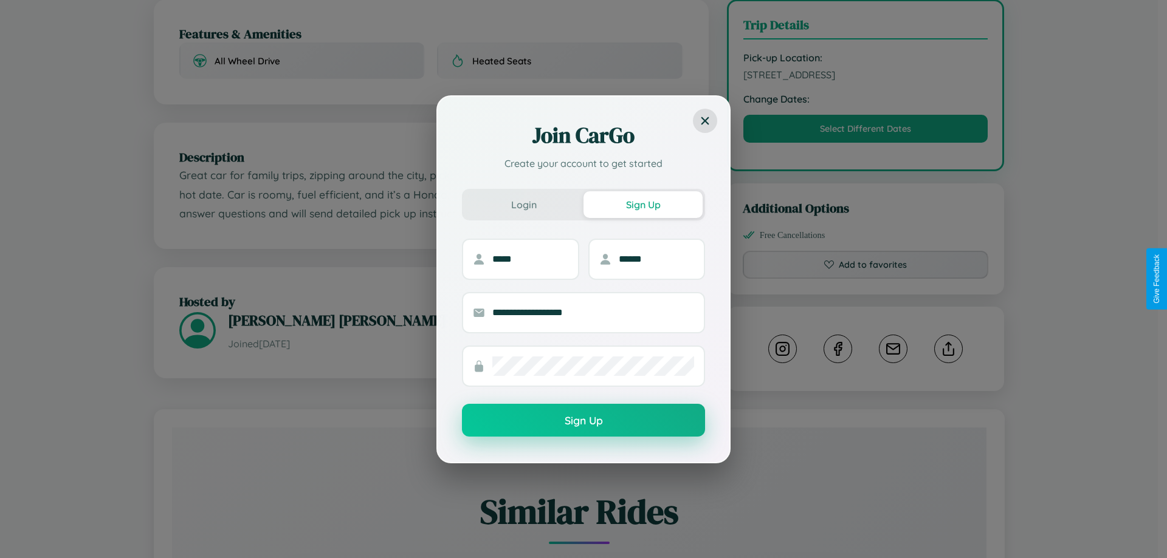
click at [583, 421] on button "Sign Up" at bounding box center [583, 420] width 243 height 33
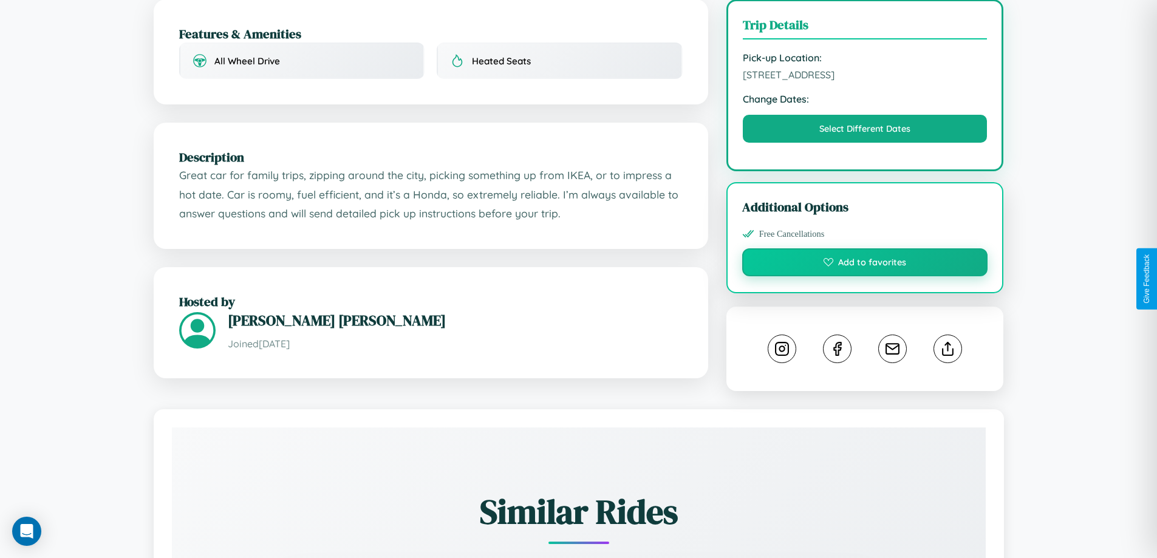
click at [865, 276] on button "Add to favorites" at bounding box center [865, 263] width 246 height 28
